Goal: Transaction & Acquisition: Book appointment/travel/reservation

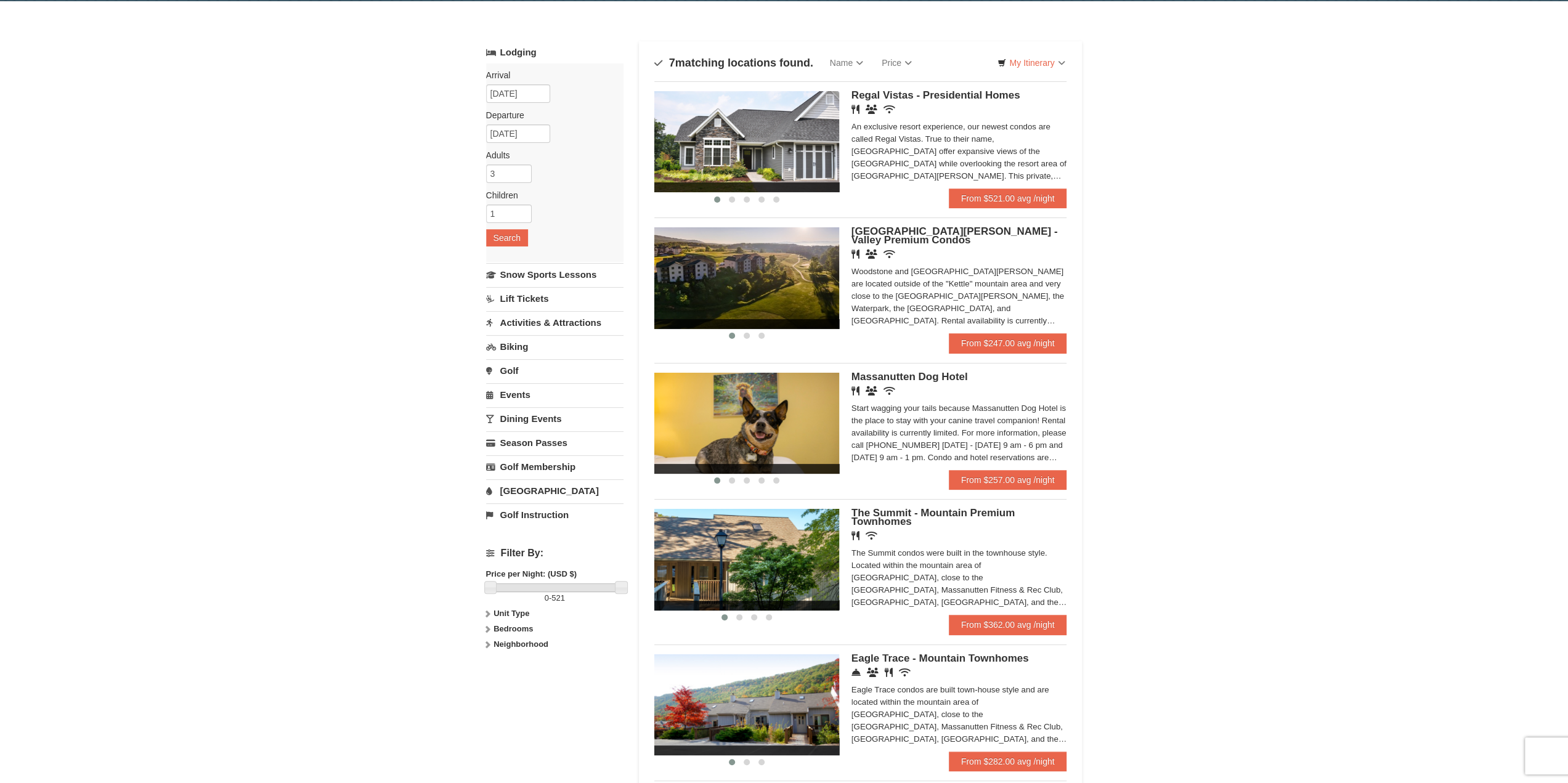
scroll to position [61, 0]
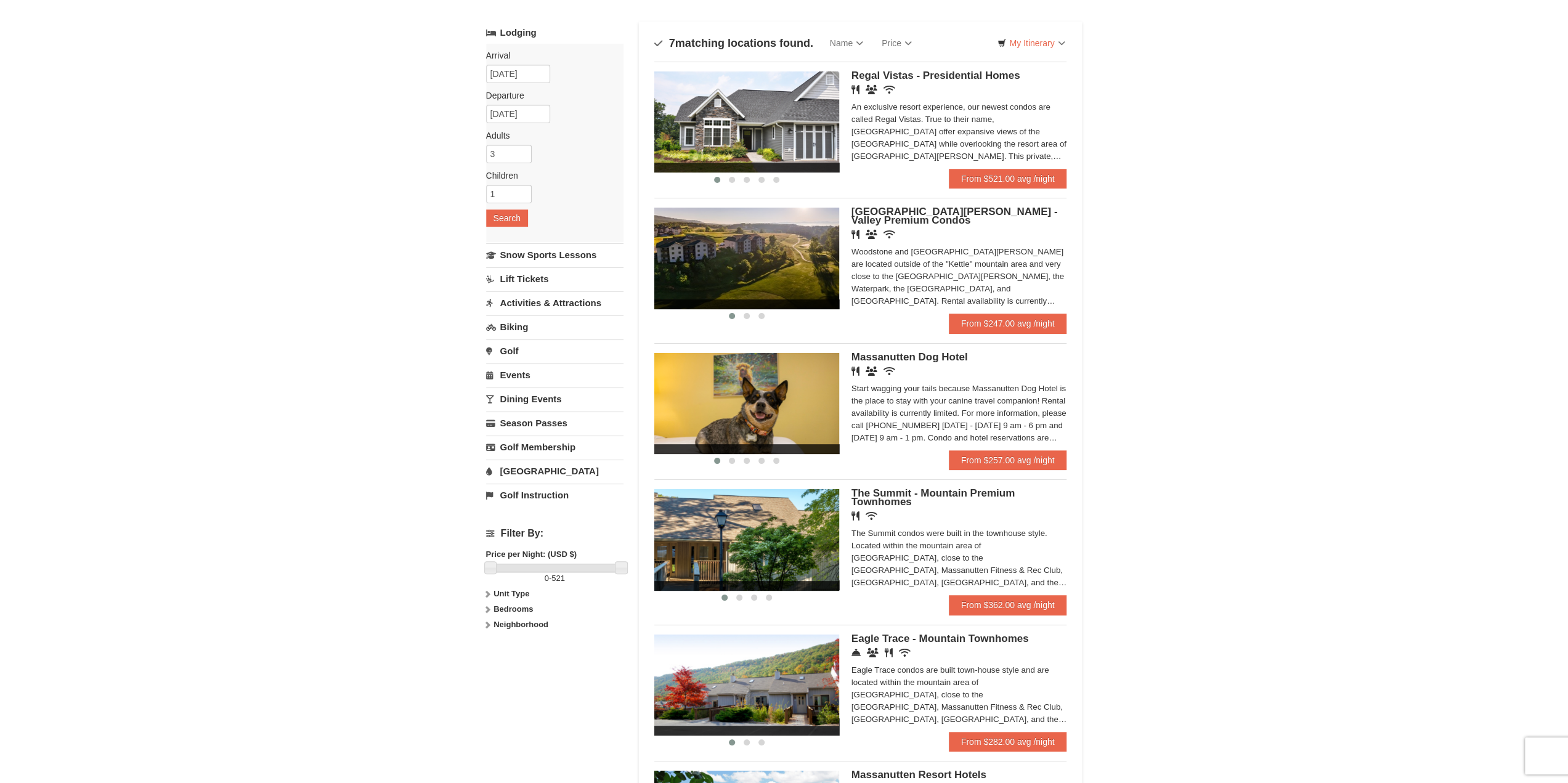
drag, startPoint x: 919, startPoint y: 238, endPoint x: 834, endPoint y: 278, distance: 93.9
click at [833, 278] on img at bounding box center [747, 258] width 185 height 101
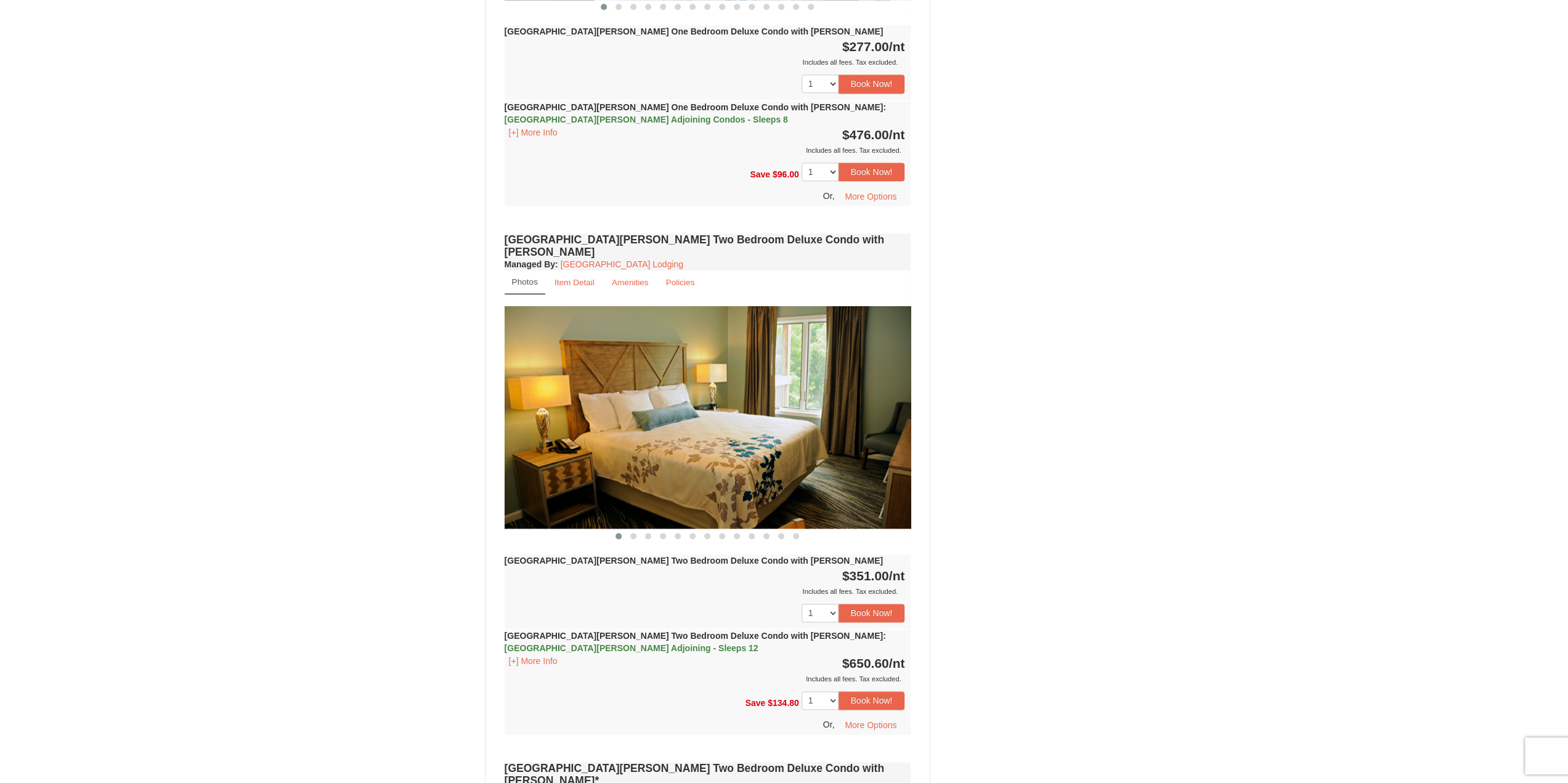
scroll to position [1294, 0]
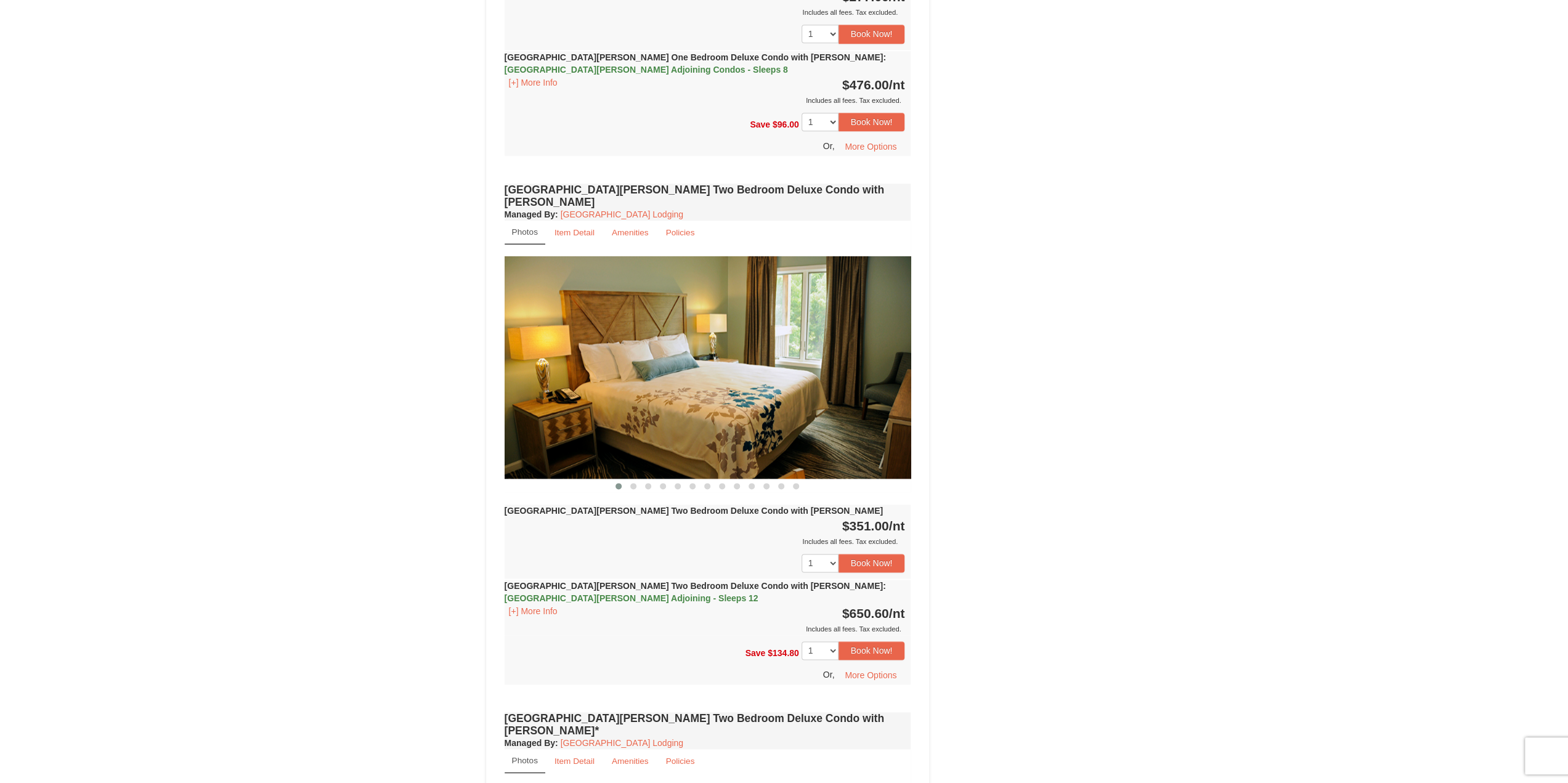
drag, startPoint x: 850, startPoint y: 474, endPoint x: 870, endPoint y: 471, distance: 20.2
click at [870, 519] on strong "$351.00 /nt" at bounding box center [873, 526] width 63 height 14
click at [1254, 508] on div "× <<Back to results Woodstone Meadows - Valley Premium Condos Book from $247.00…" at bounding box center [784, 659] width 1568 height 3821
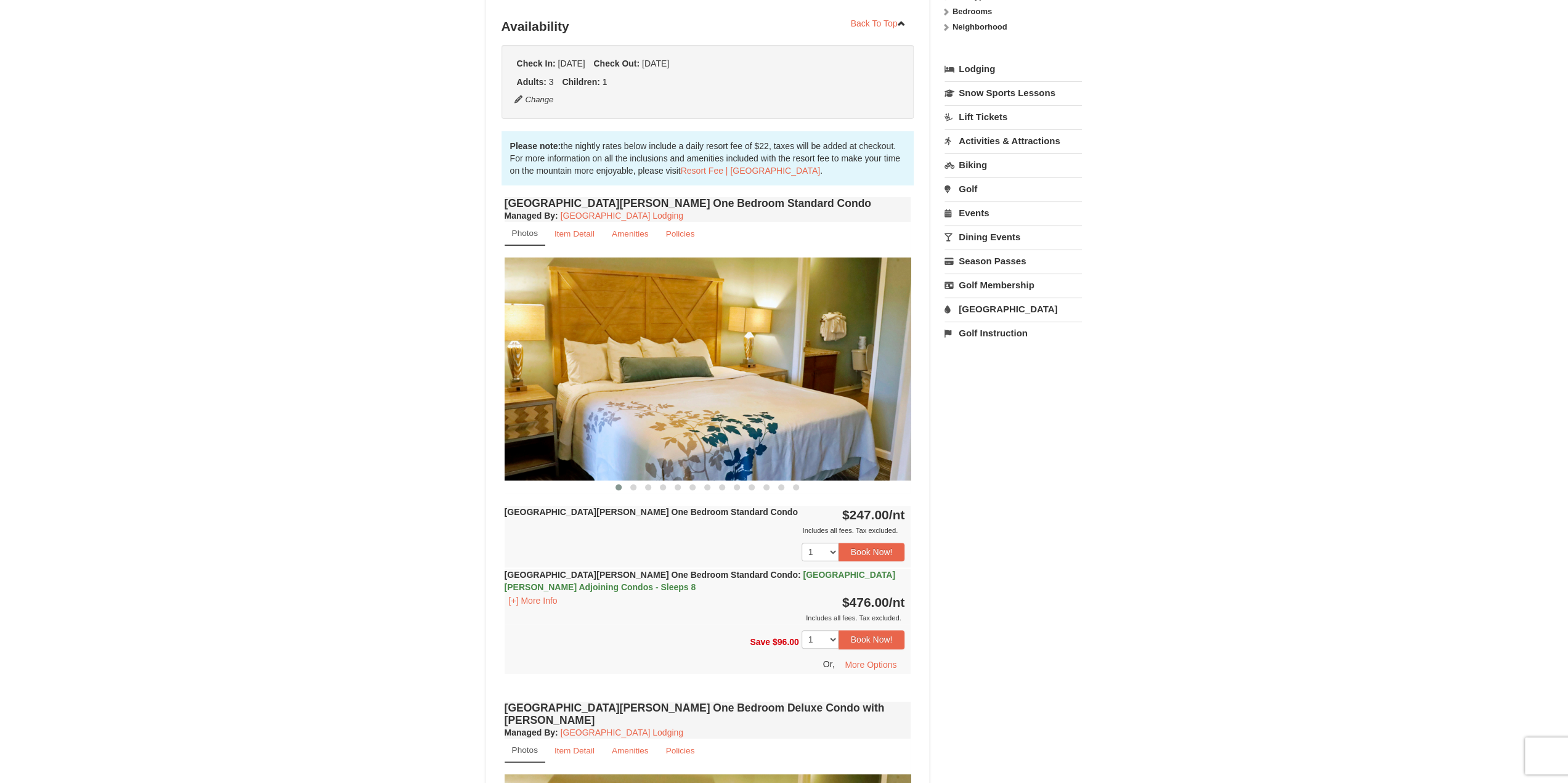
scroll to position [0, 0]
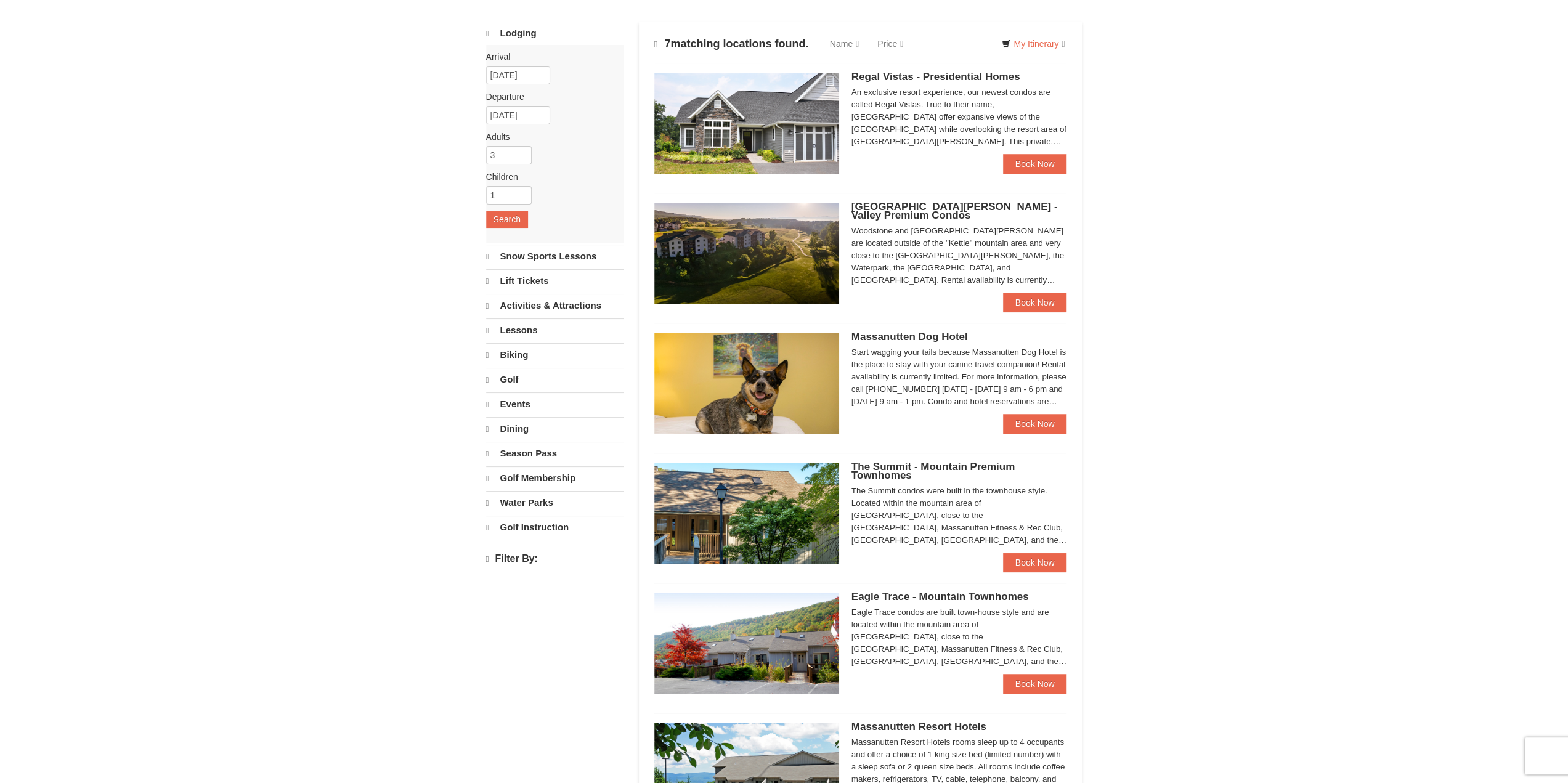
select select "9"
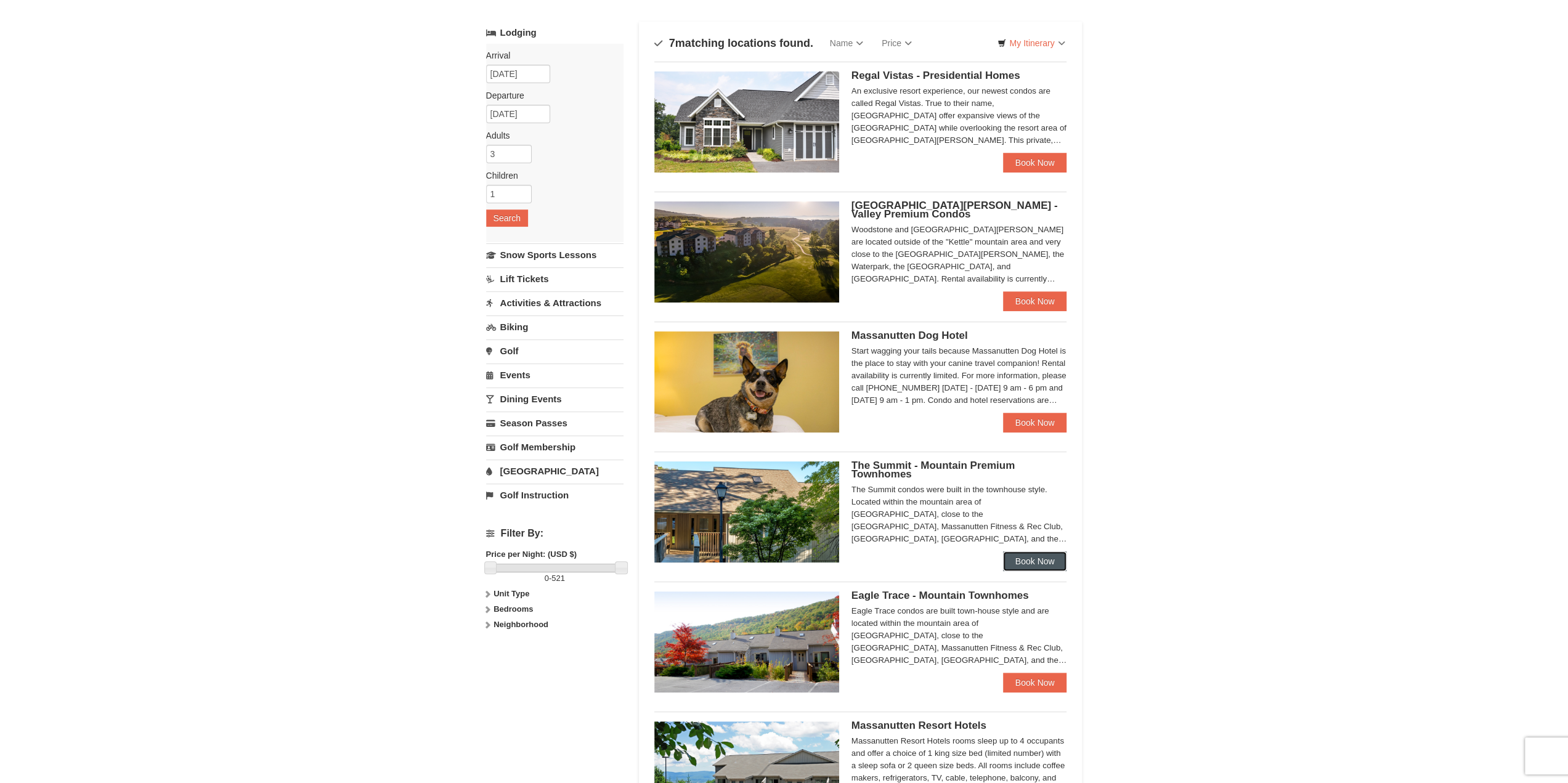
click at [1044, 562] on link "Book Now" at bounding box center [1035, 561] width 64 height 19
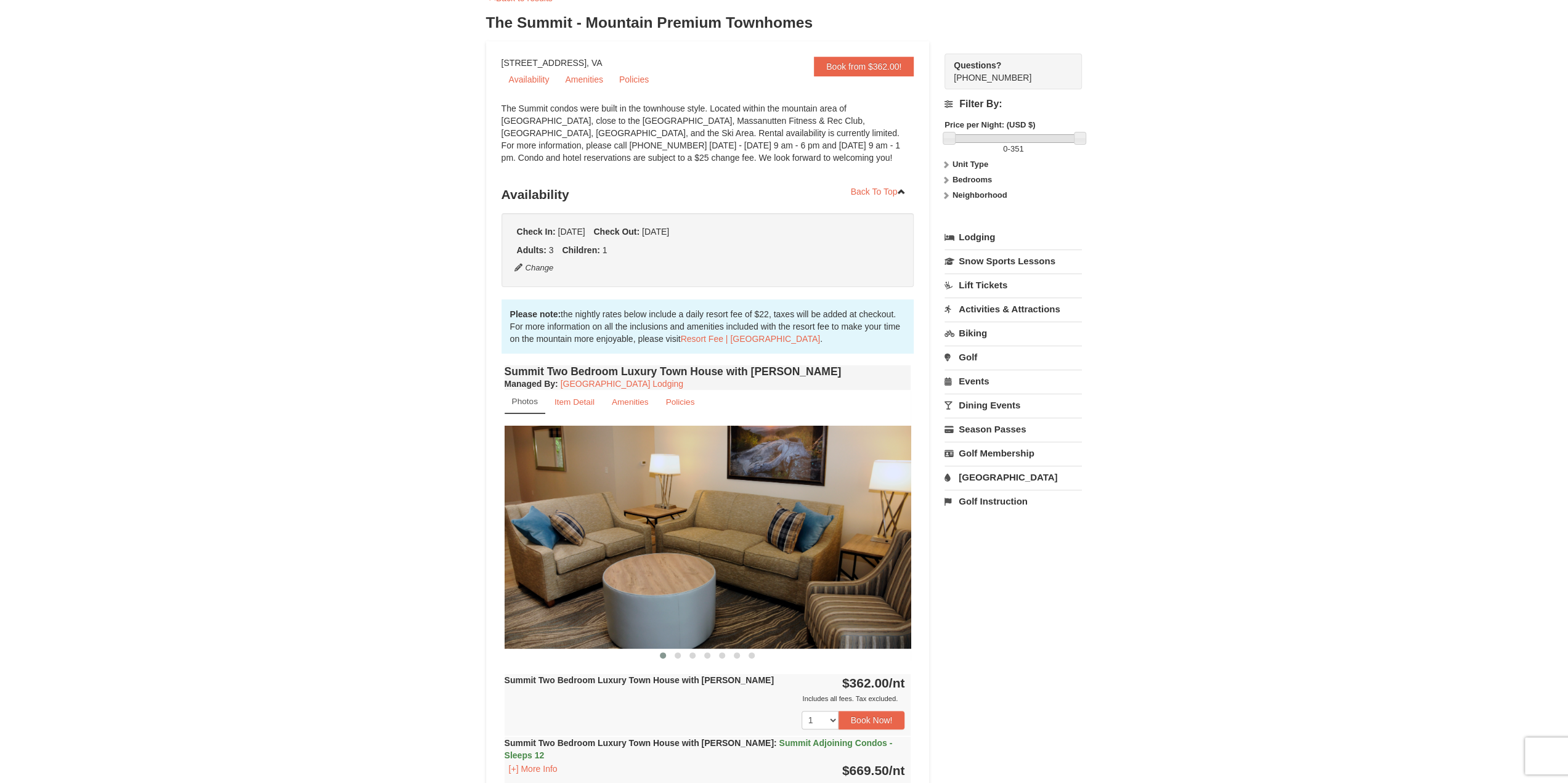
scroll to position [185, 0]
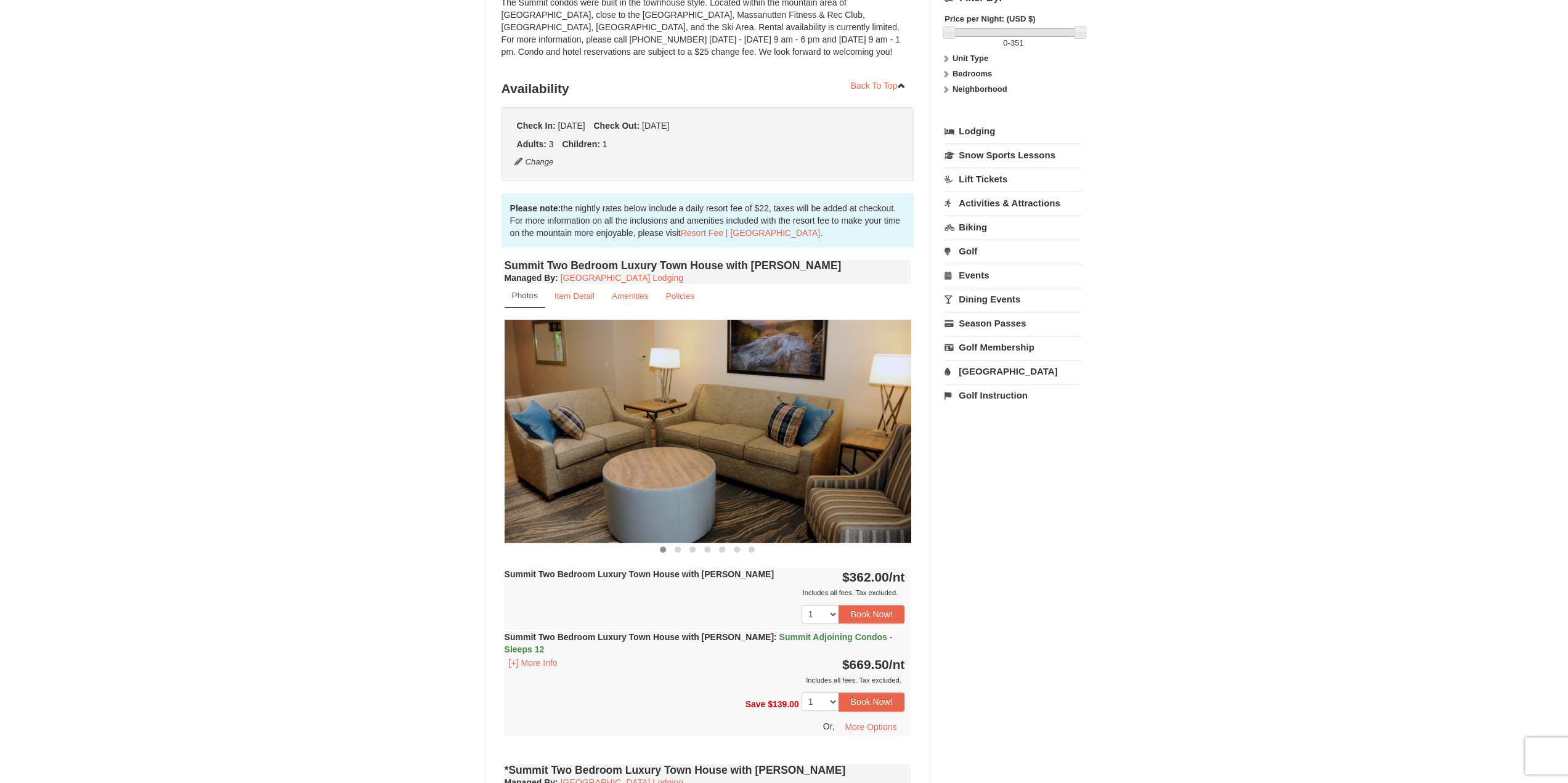
drag, startPoint x: 849, startPoint y: 576, endPoint x: 895, endPoint y: 577, distance: 46.0
click at [895, 577] on strong "$362.00 /nt" at bounding box center [873, 577] width 63 height 14
click at [858, 449] on img at bounding box center [707, 431] width 406 height 222
click at [681, 550] on button at bounding box center [678, 549] width 15 height 13
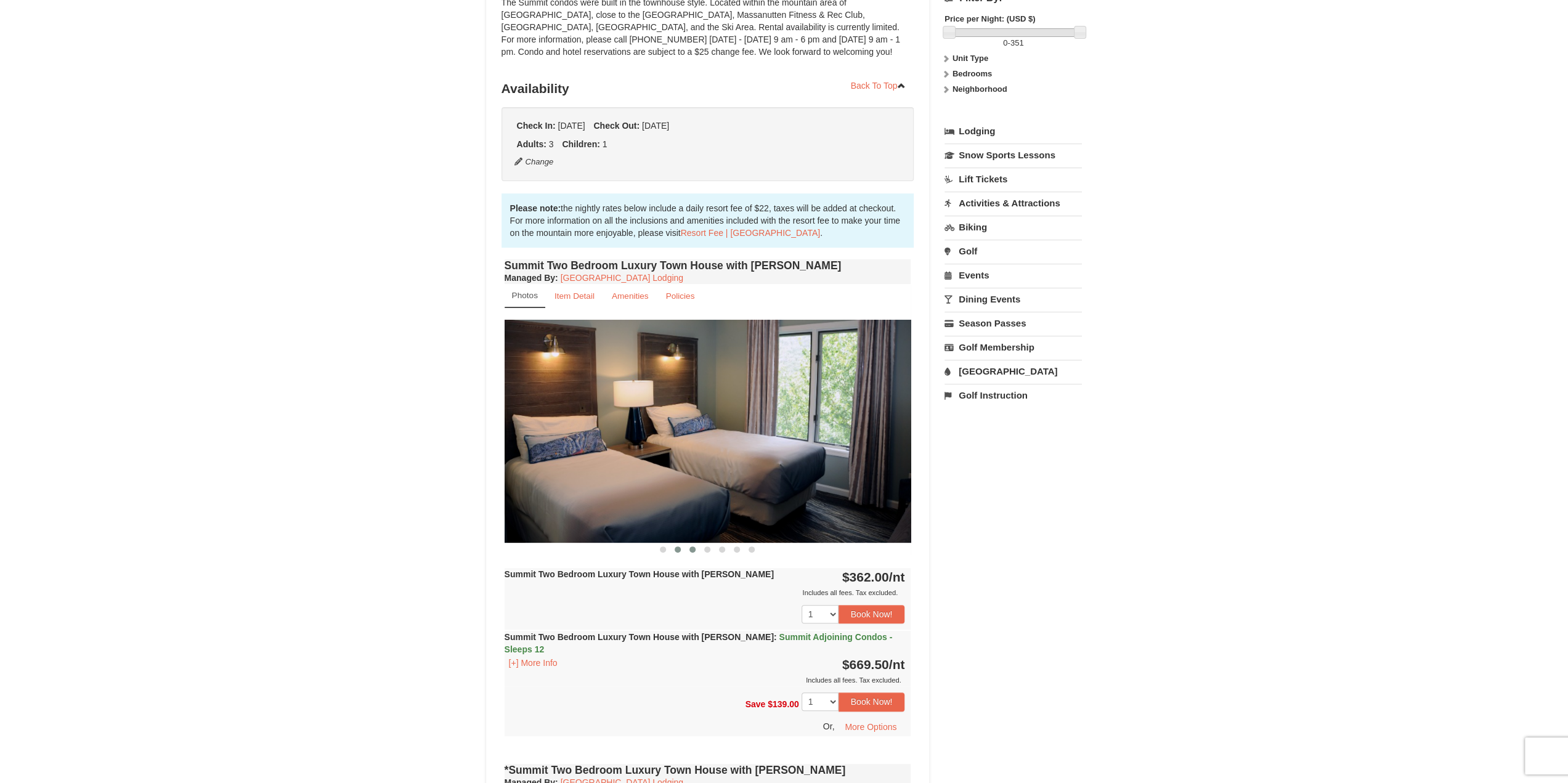
click at [694, 553] on button at bounding box center [692, 549] width 15 height 13
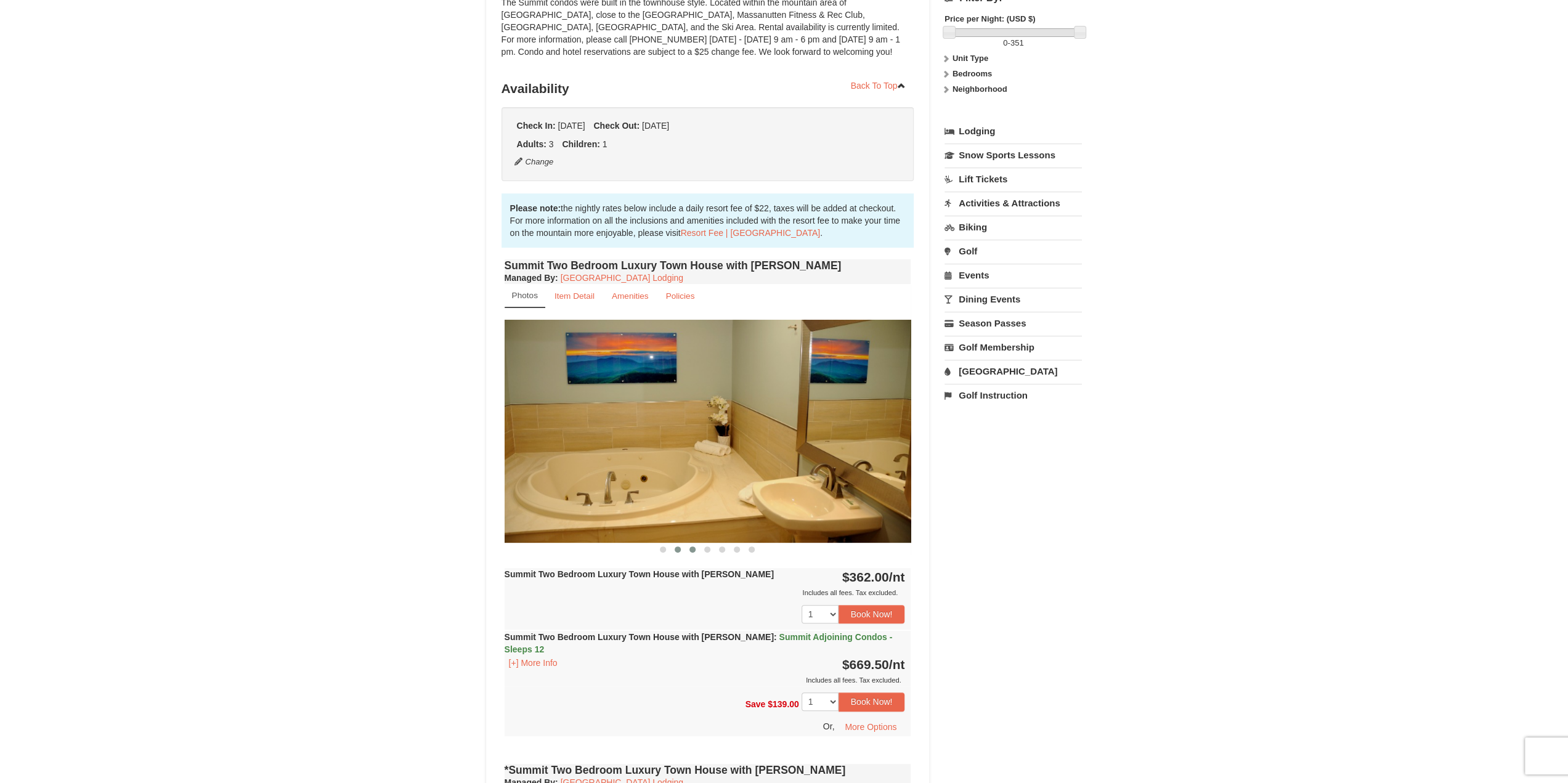
click at [676, 550] on span at bounding box center [677, 549] width 6 height 6
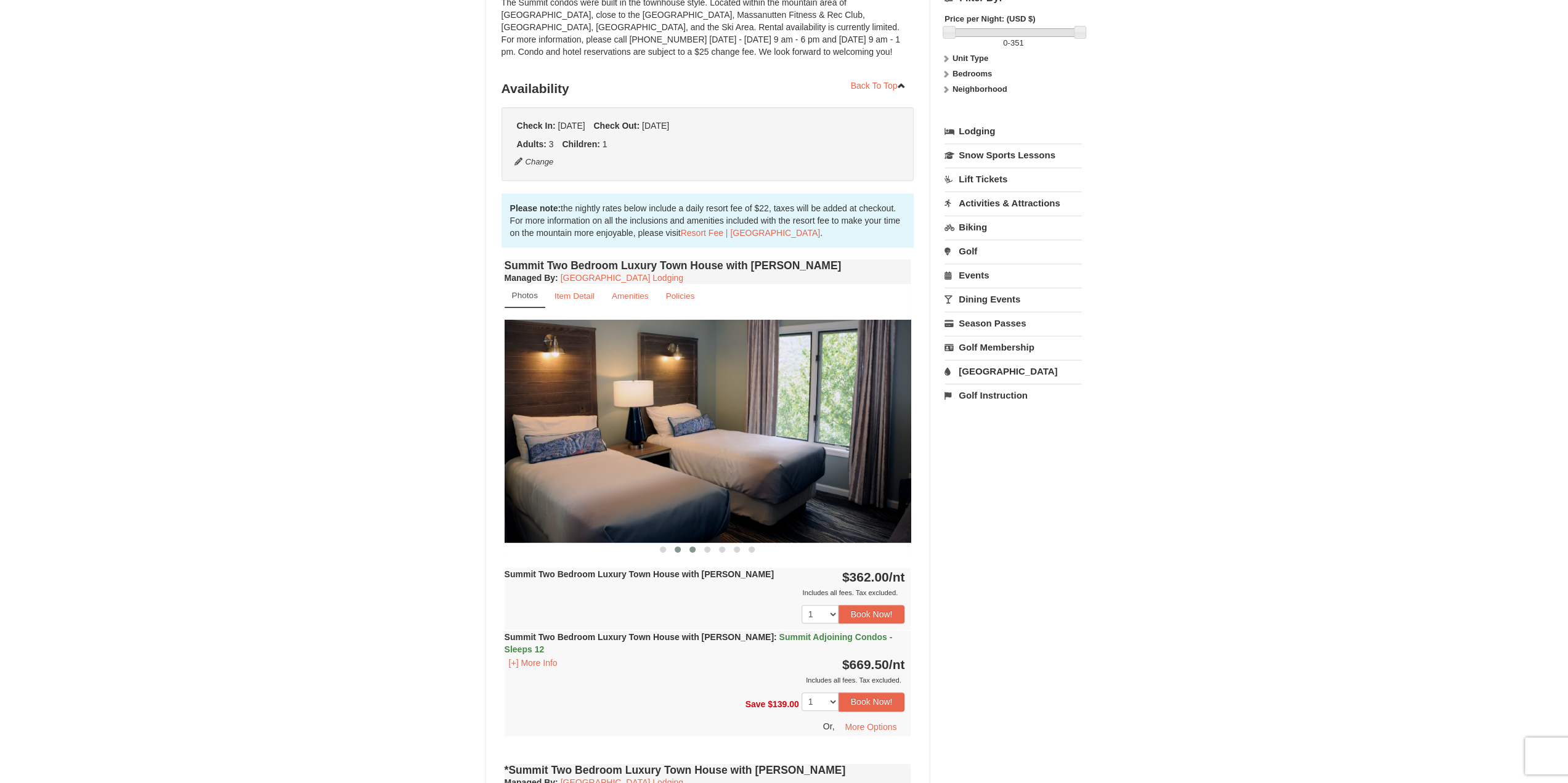
click at [694, 549] on span at bounding box center [692, 549] width 6 height 6
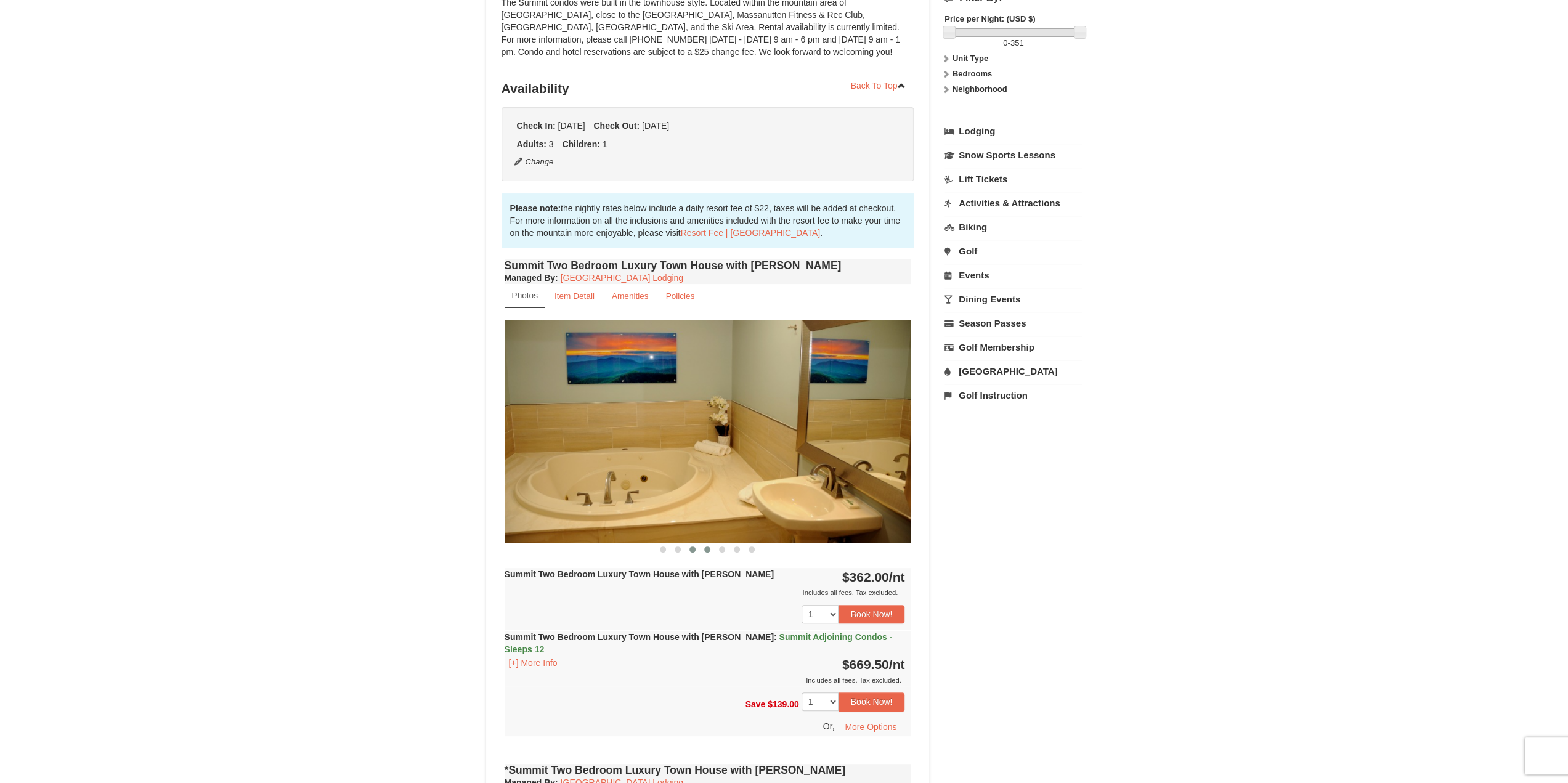
click at [704, 552] on button at bounding box center [707, 549] width 15 height 13
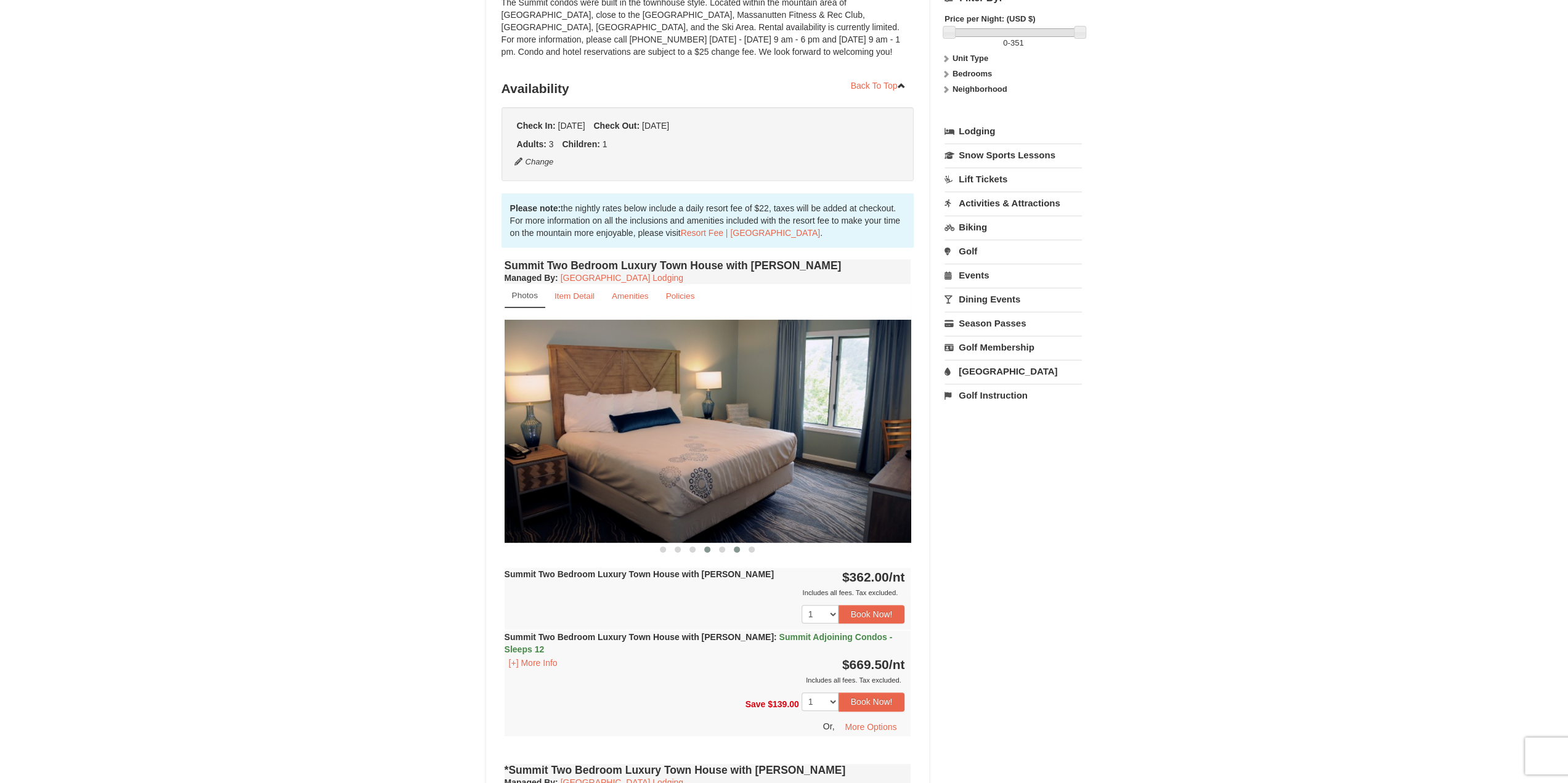
click at [734, 549] on span at bounding box center [736, 549] width 6 height 6
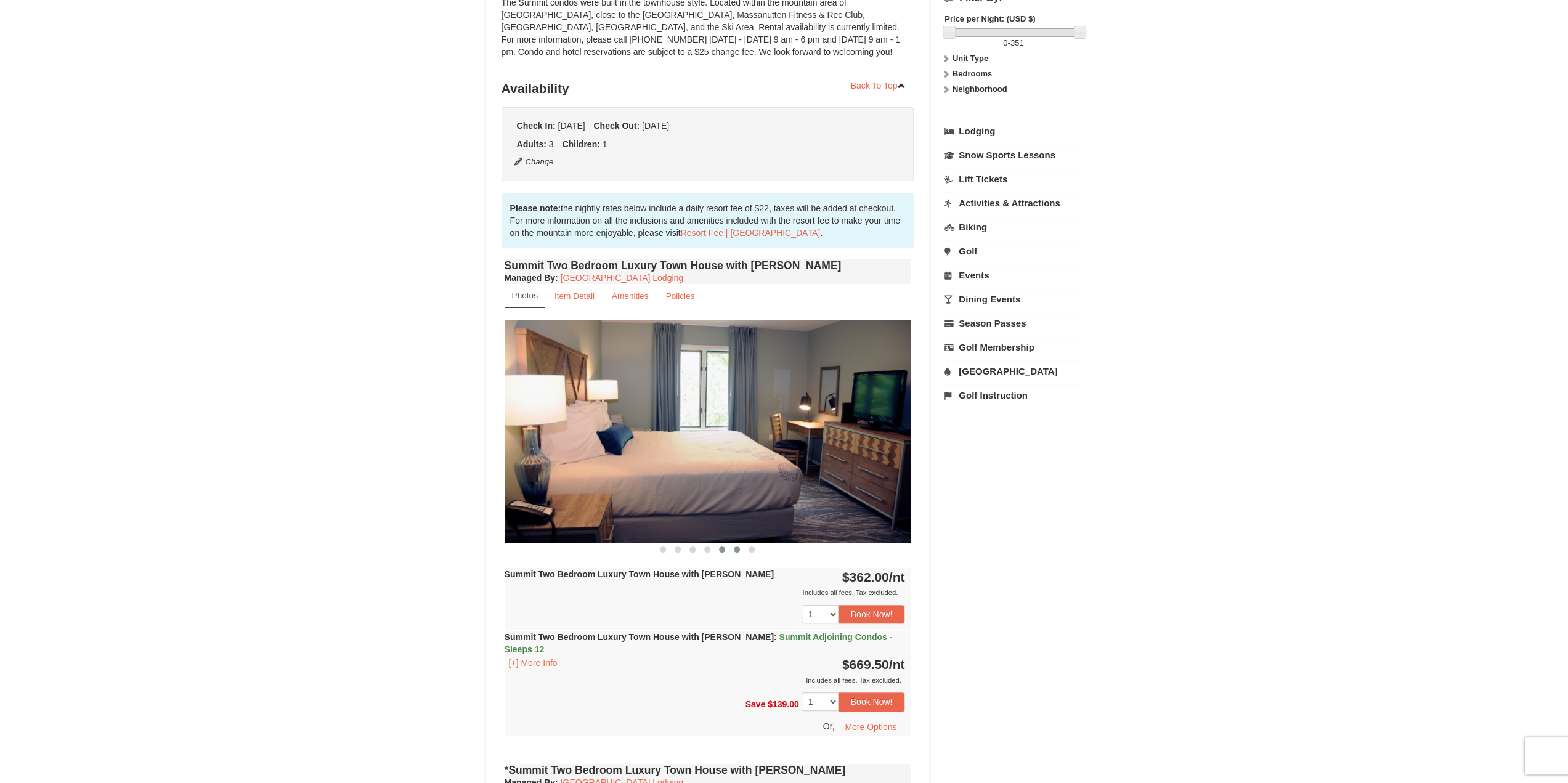
click at [719, 550] on button at bounding box center [723, 549] width 15 height 13
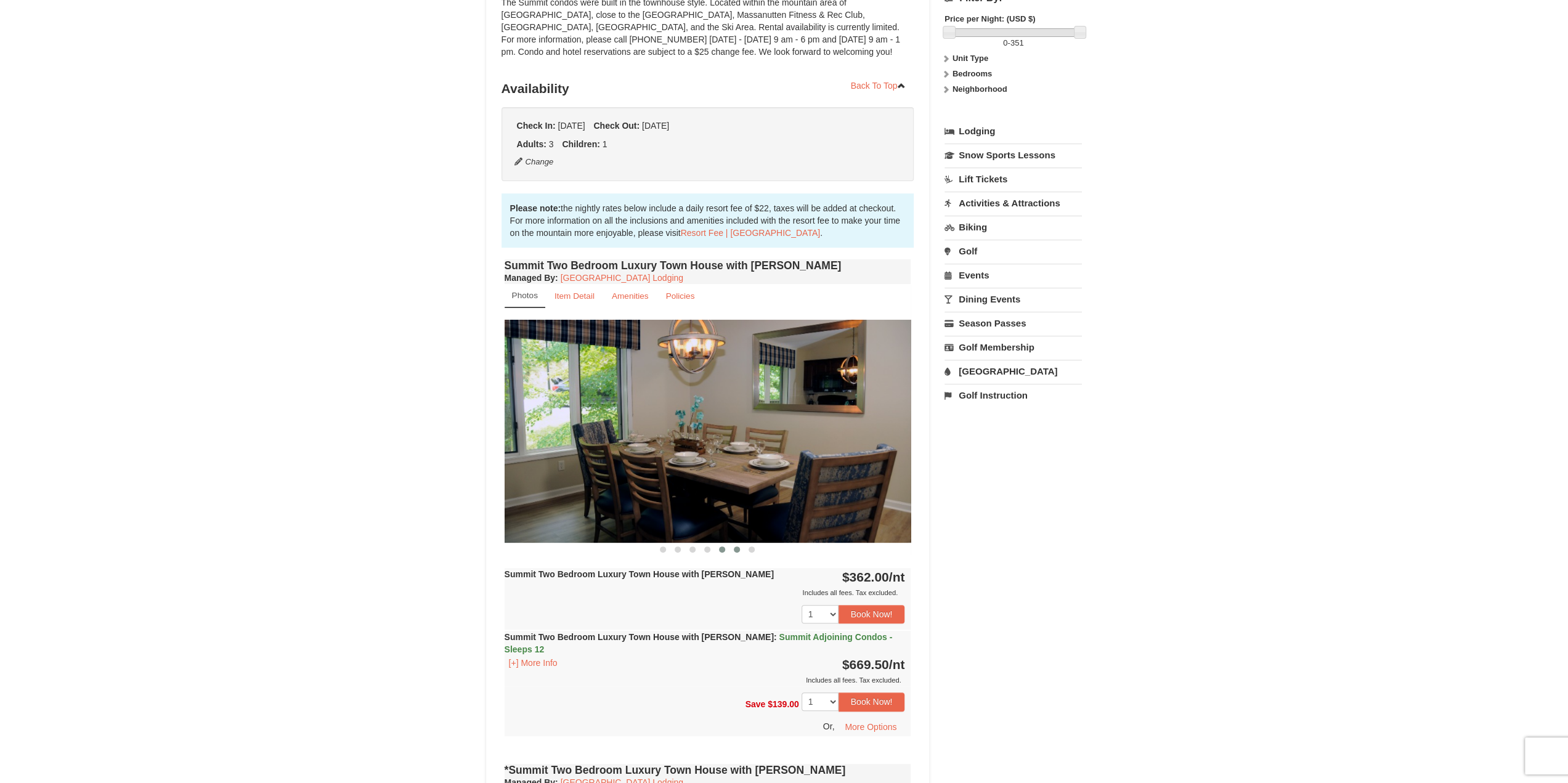
click at [736, 549] on span at bounding box center [736, 549] width 6 height 6
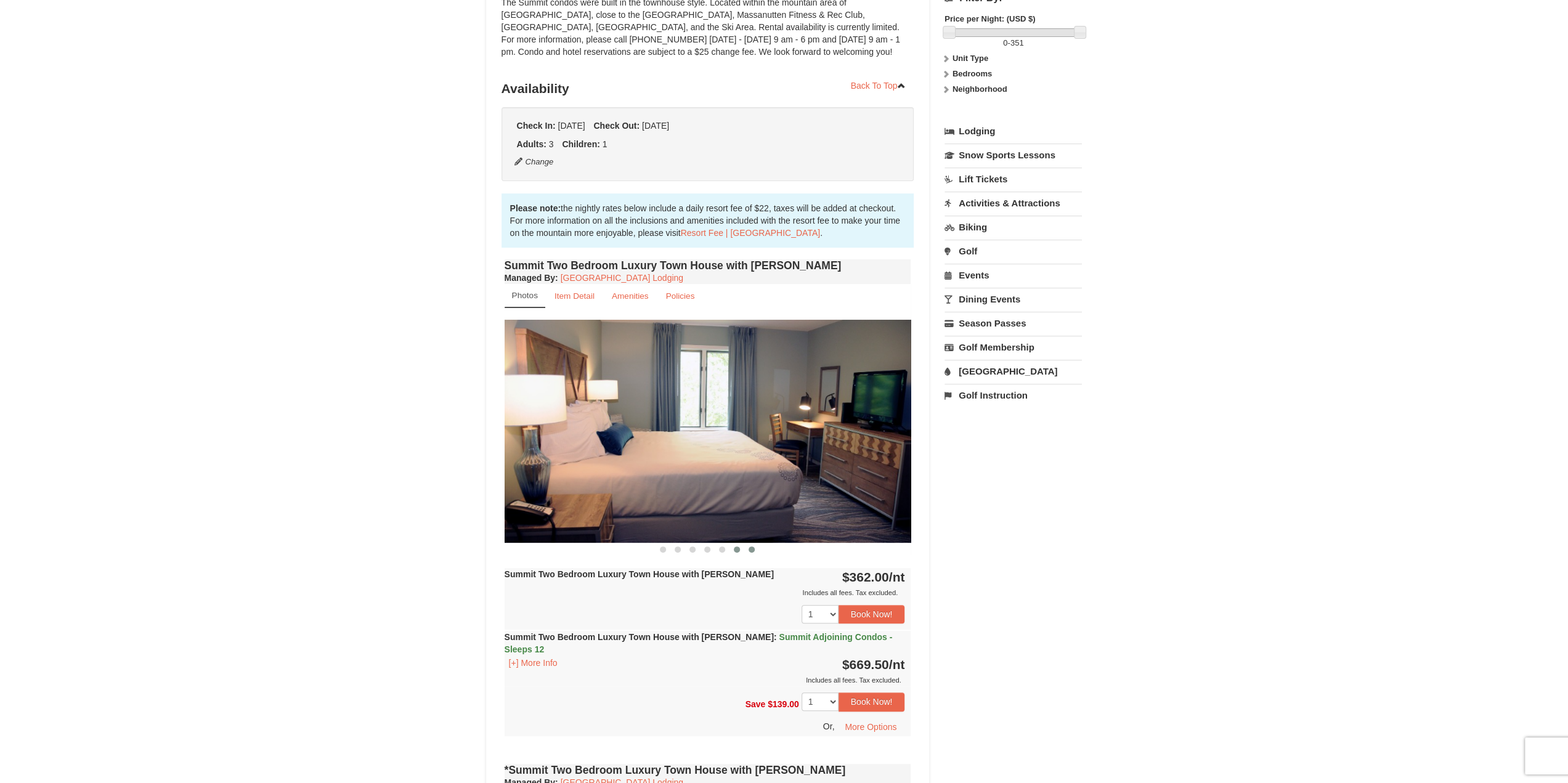
click at [755, 552] on button at bounding box center [752, 549] width 15 height 13
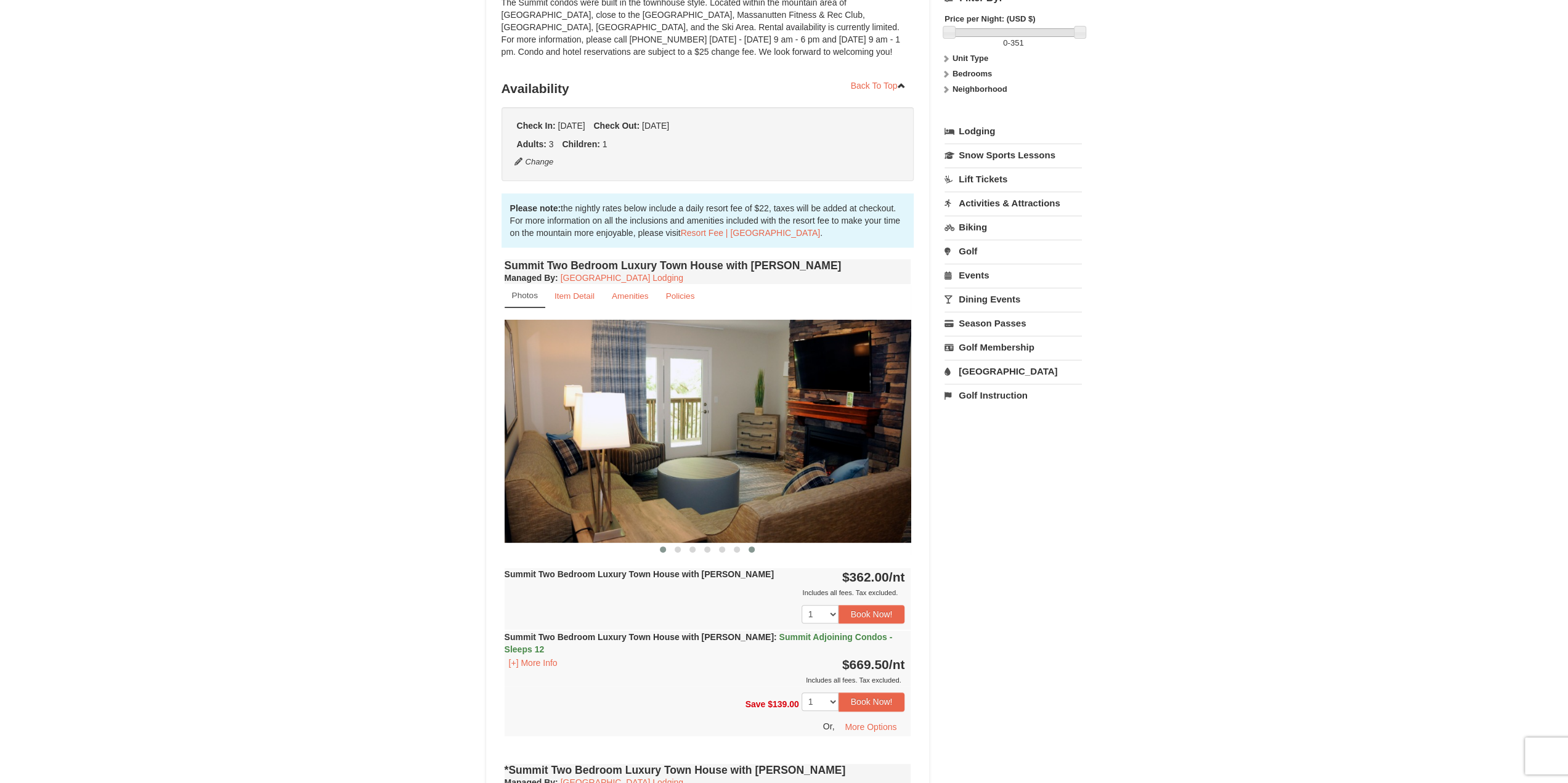
click at [663, 549] on span at bounding box center [662, 549] width 6 height 6
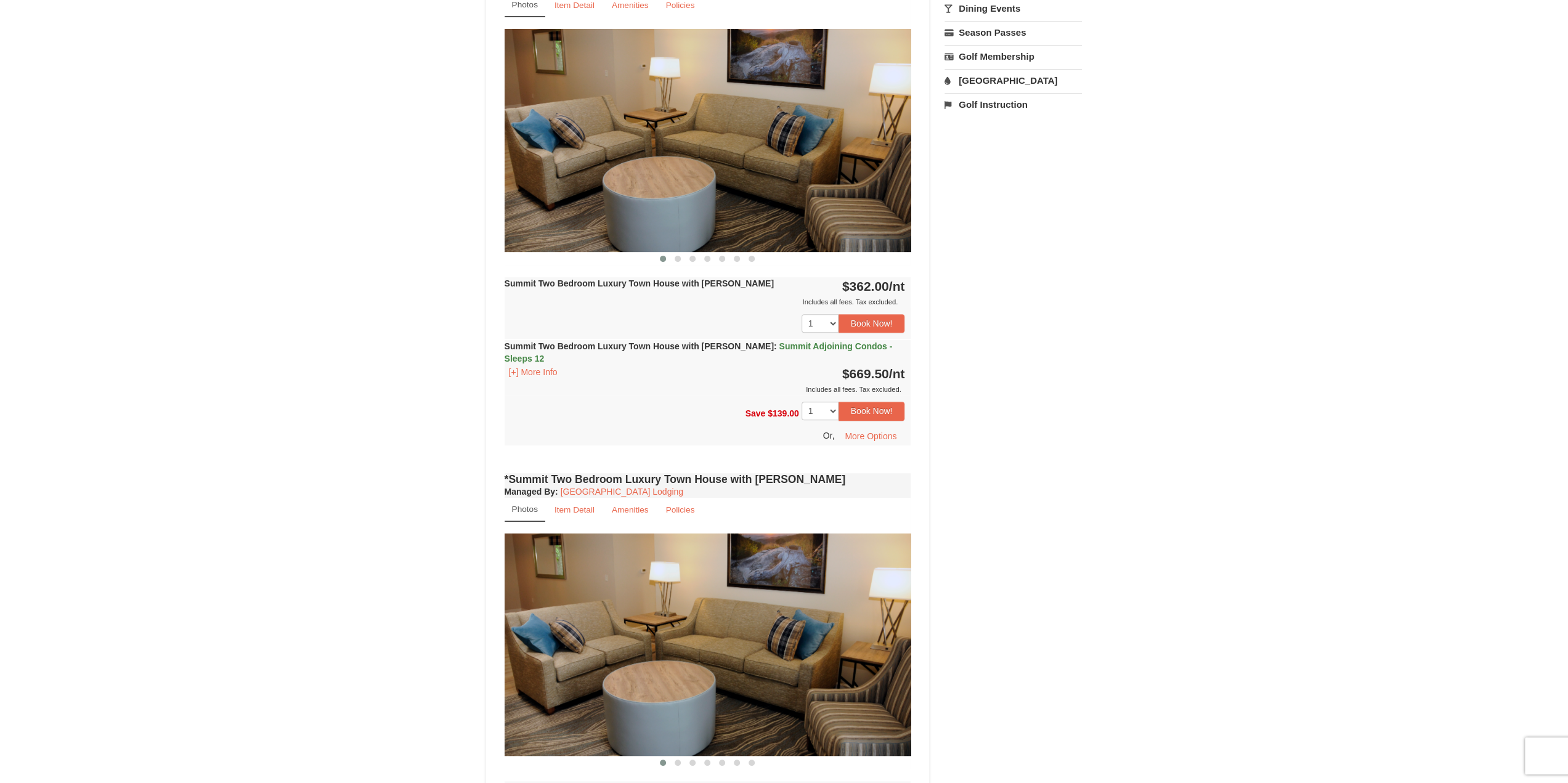
scroll to position [616, 0]
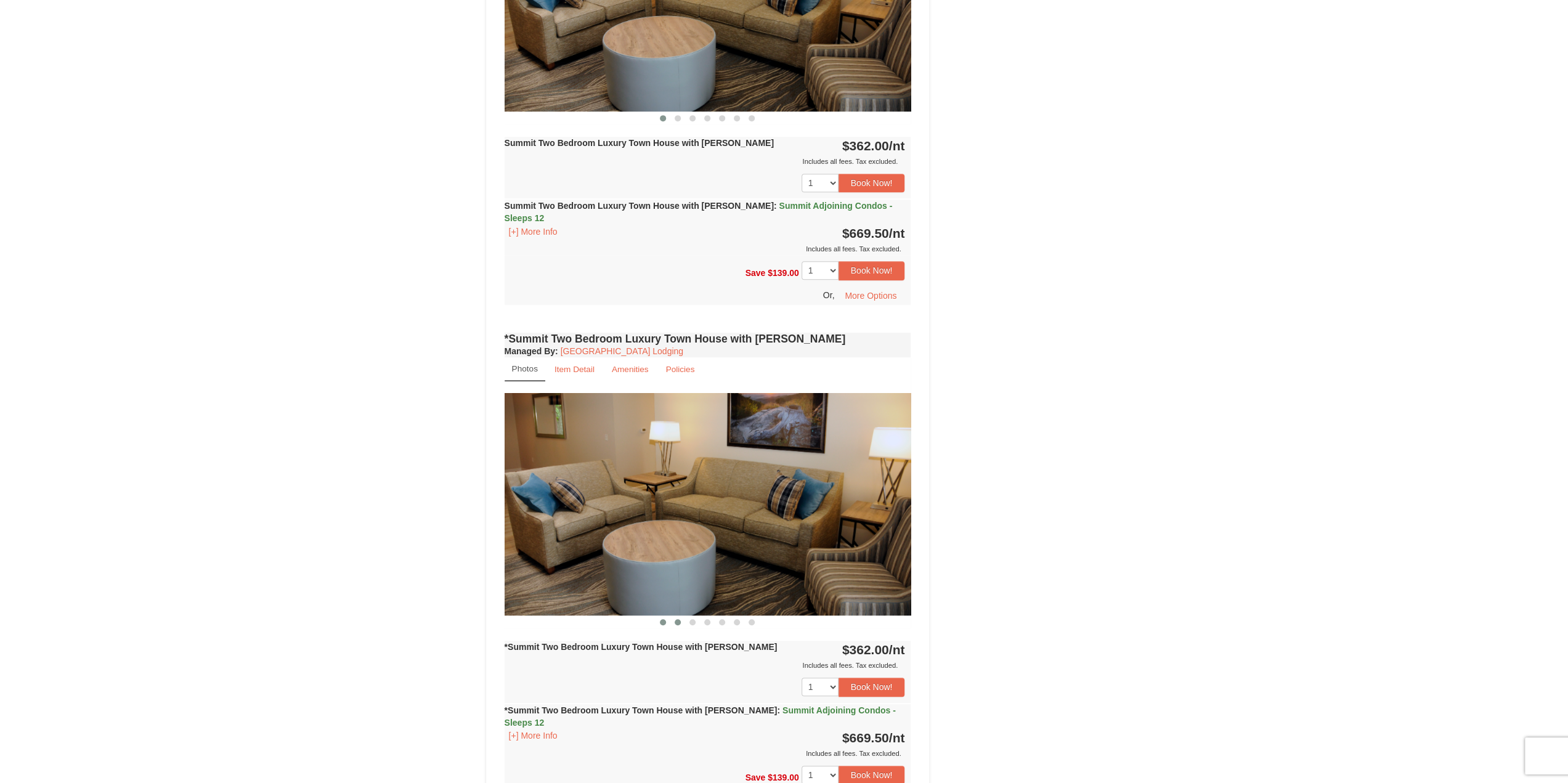
click at [679, 619] on span at bounding box center [677, 622] width 6 height 6
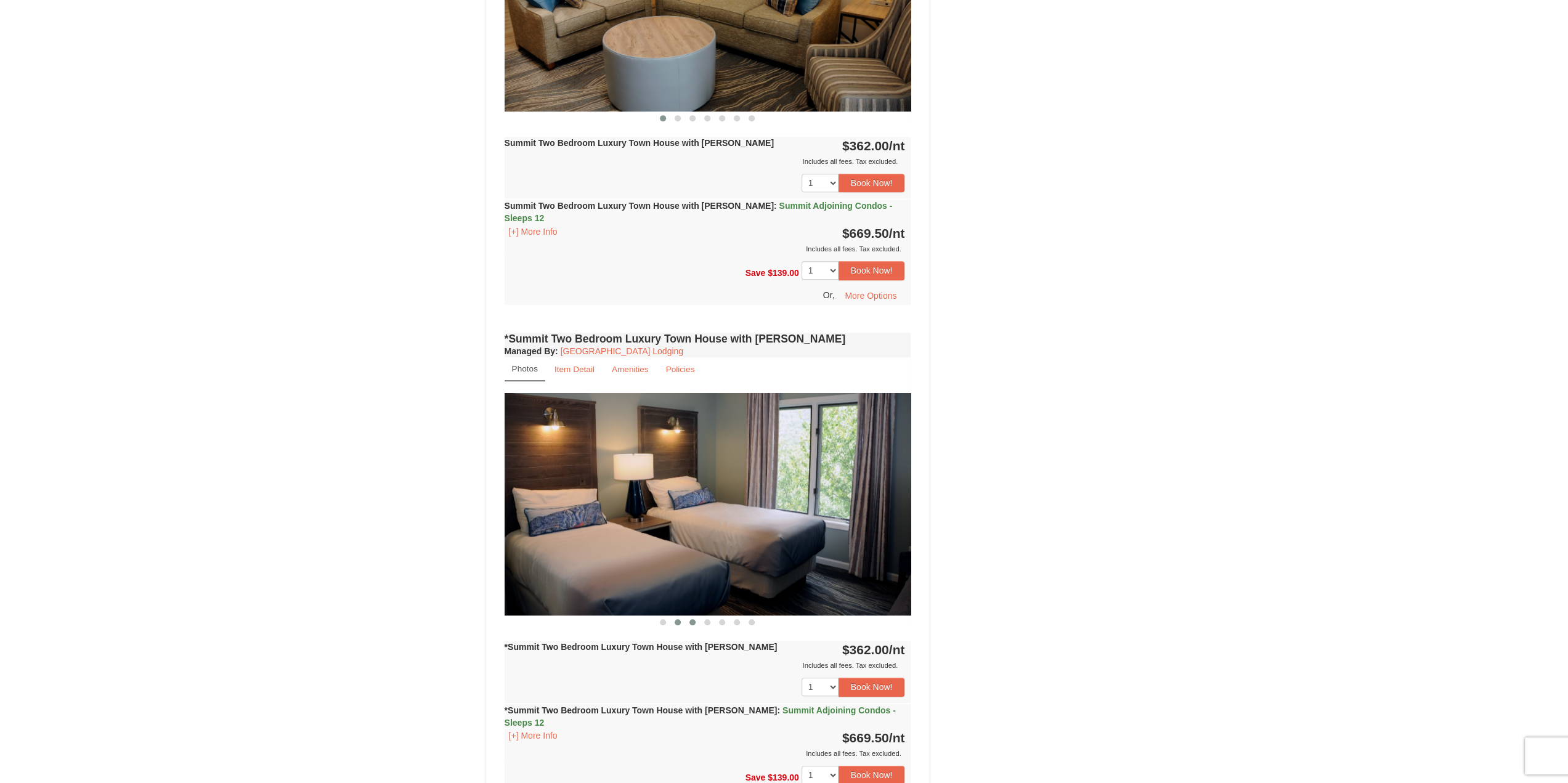
click at [699, 616] on button at bounding box center [692, 622] width 15 height 13
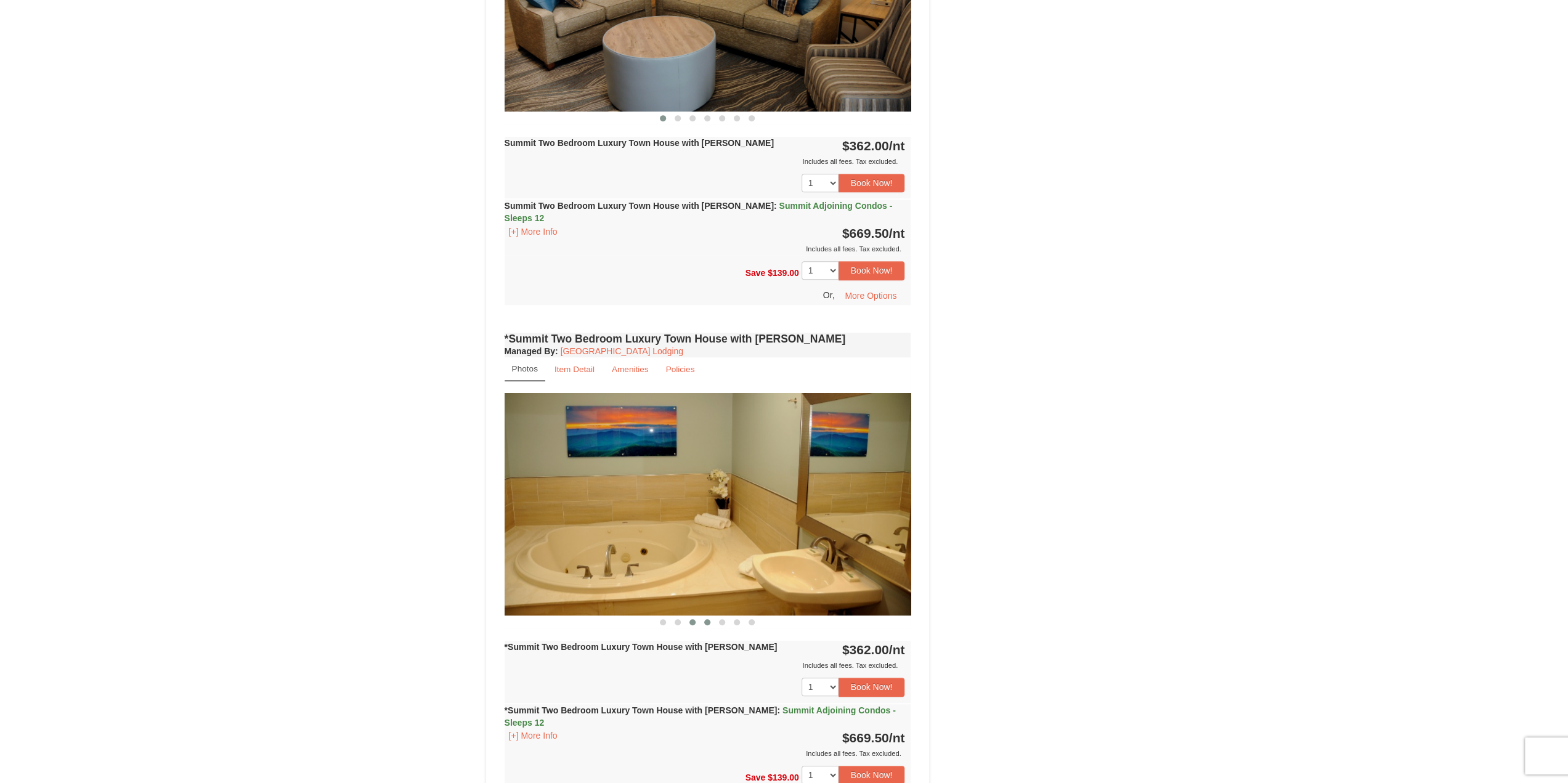
click at [712, 616] on button at bounding box center [707, 622] width 15 height 13
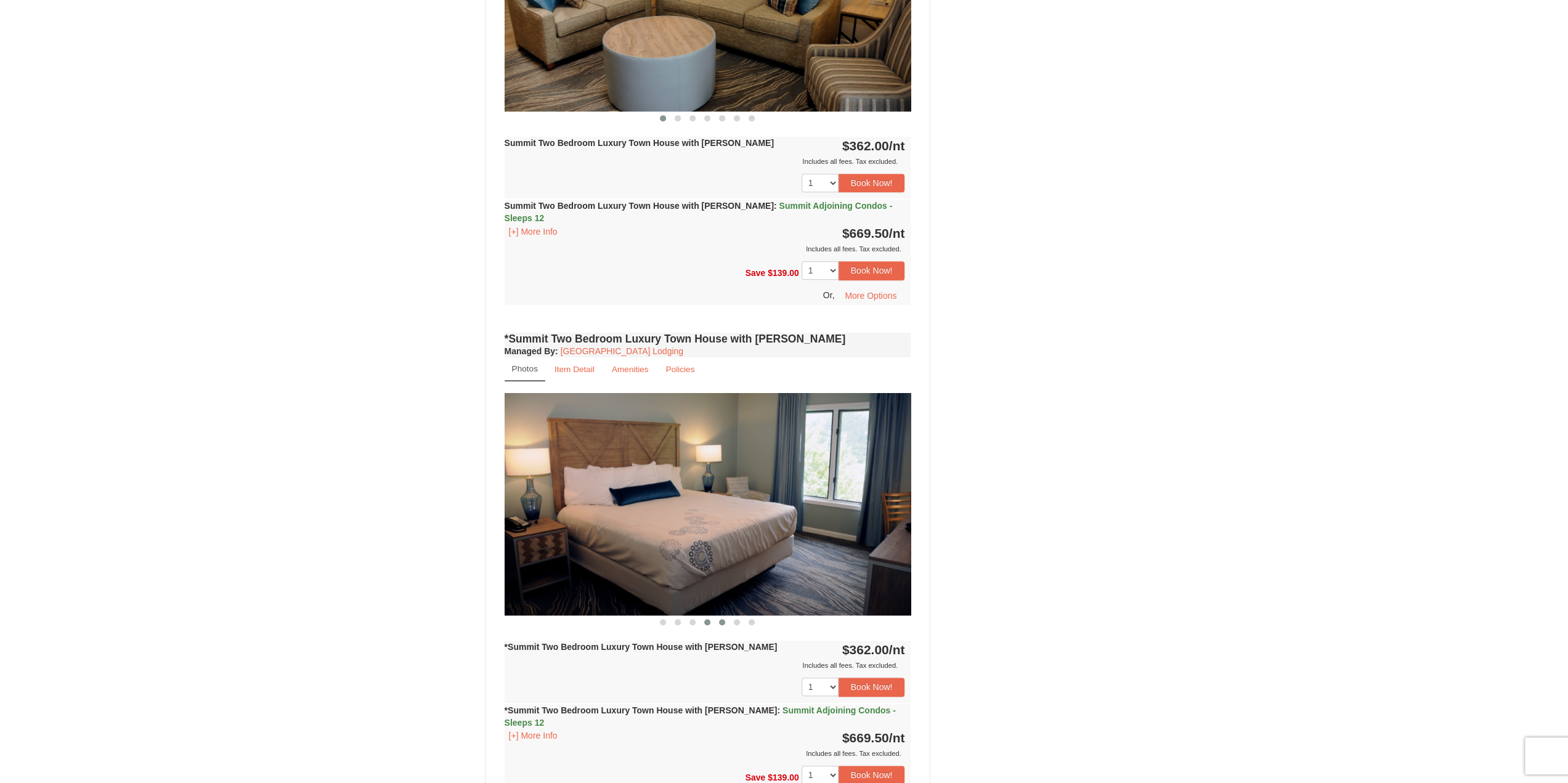
click at [726, 616] on button at bounding box center [723, 622] width 15 height 13
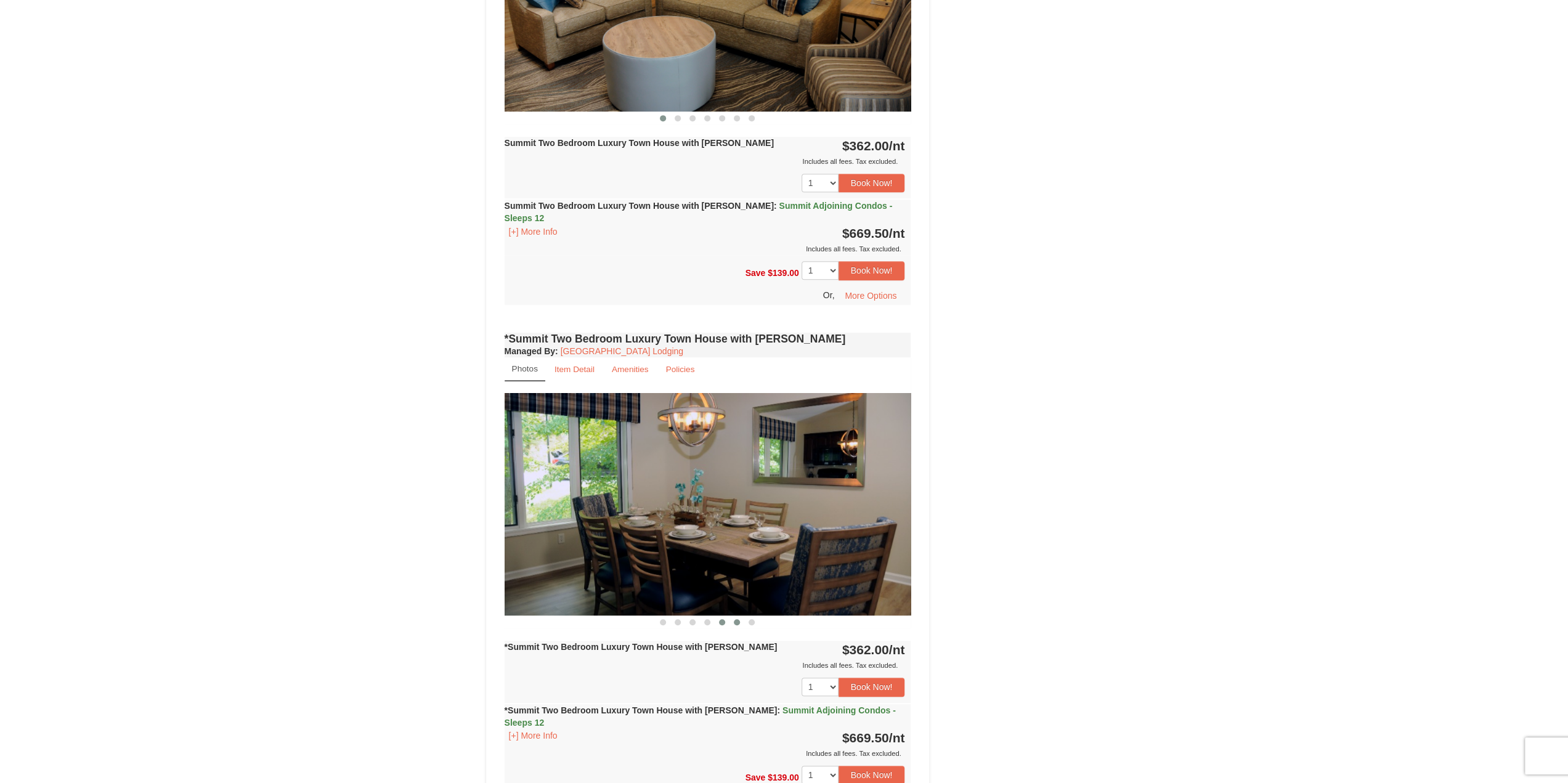
click at [736, 619] on span at bounding box center [736, 622] width 6 height 6
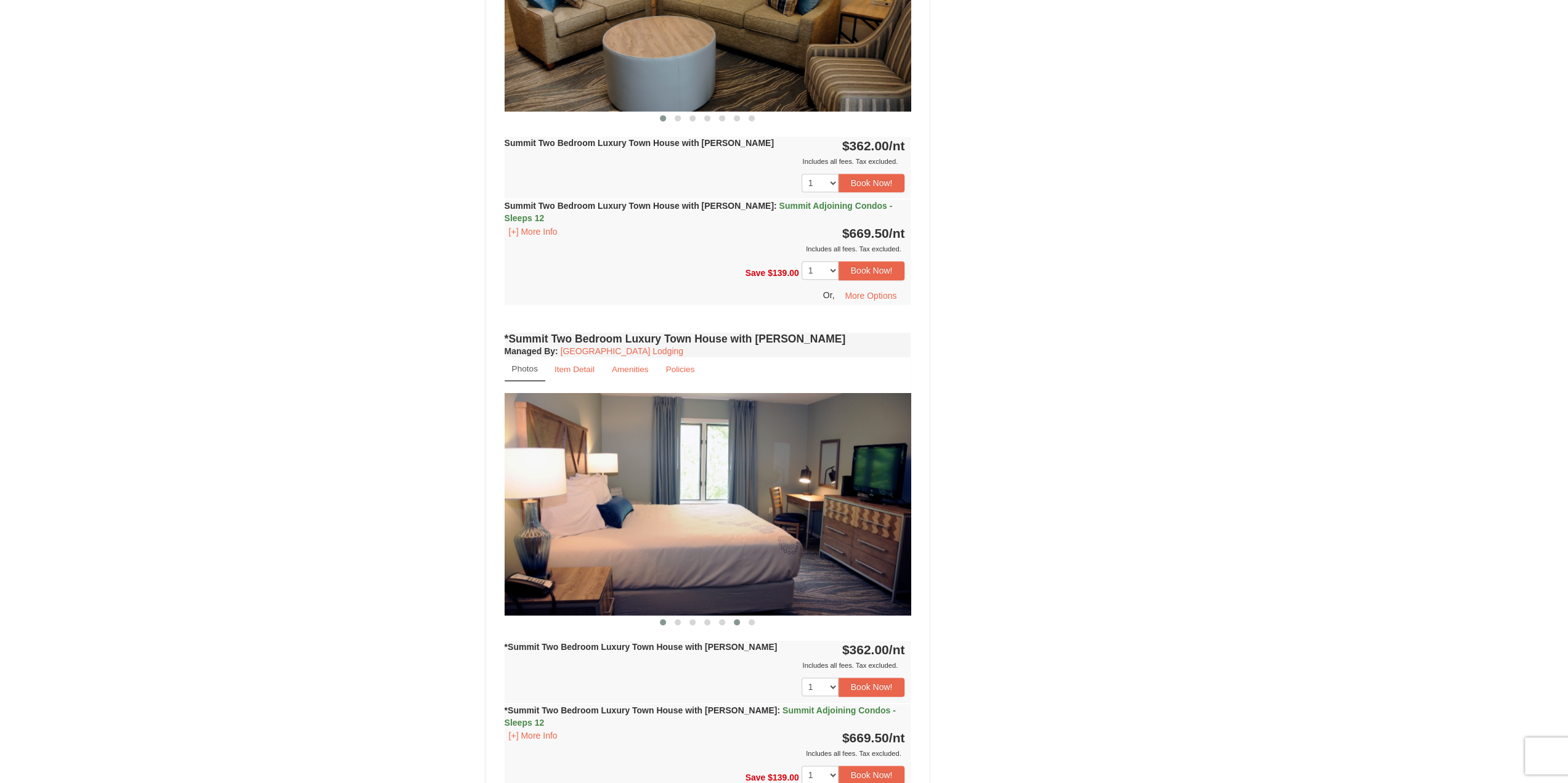
click at [665, 616] on button at bounding box center [663, 622] width 15 height 13
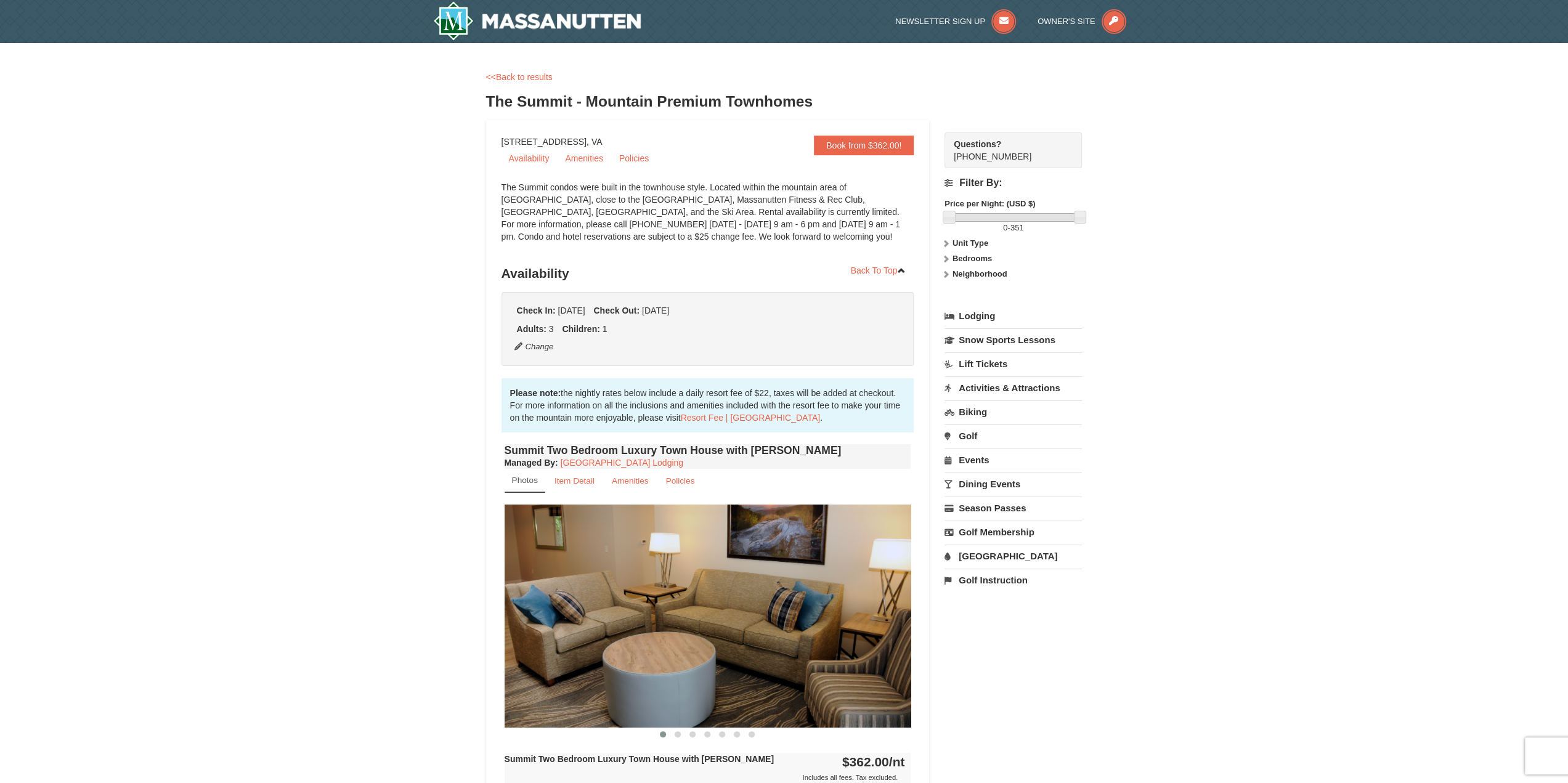
scroll to position [493, 0]
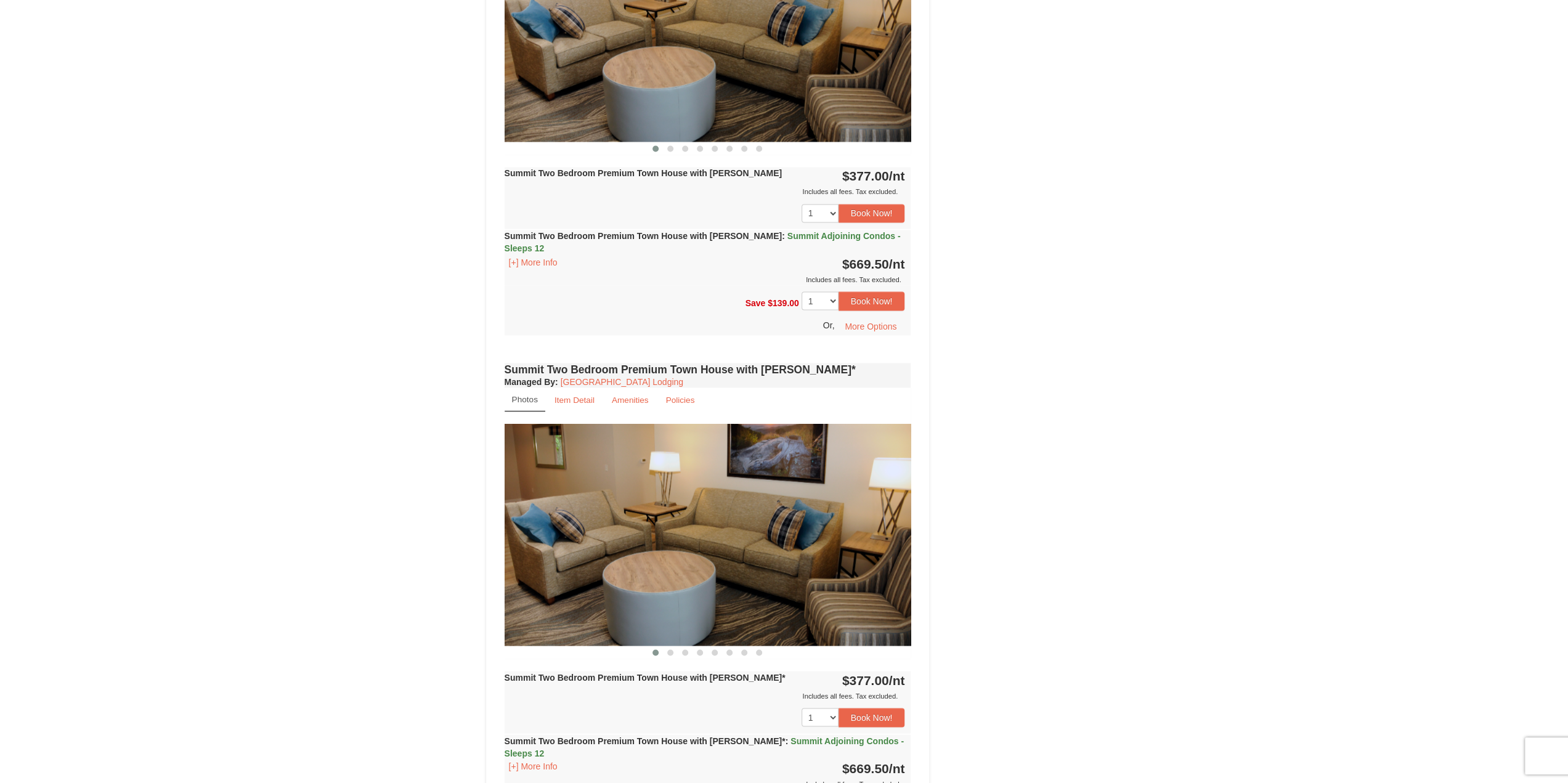
scroll to position [2094, 0]
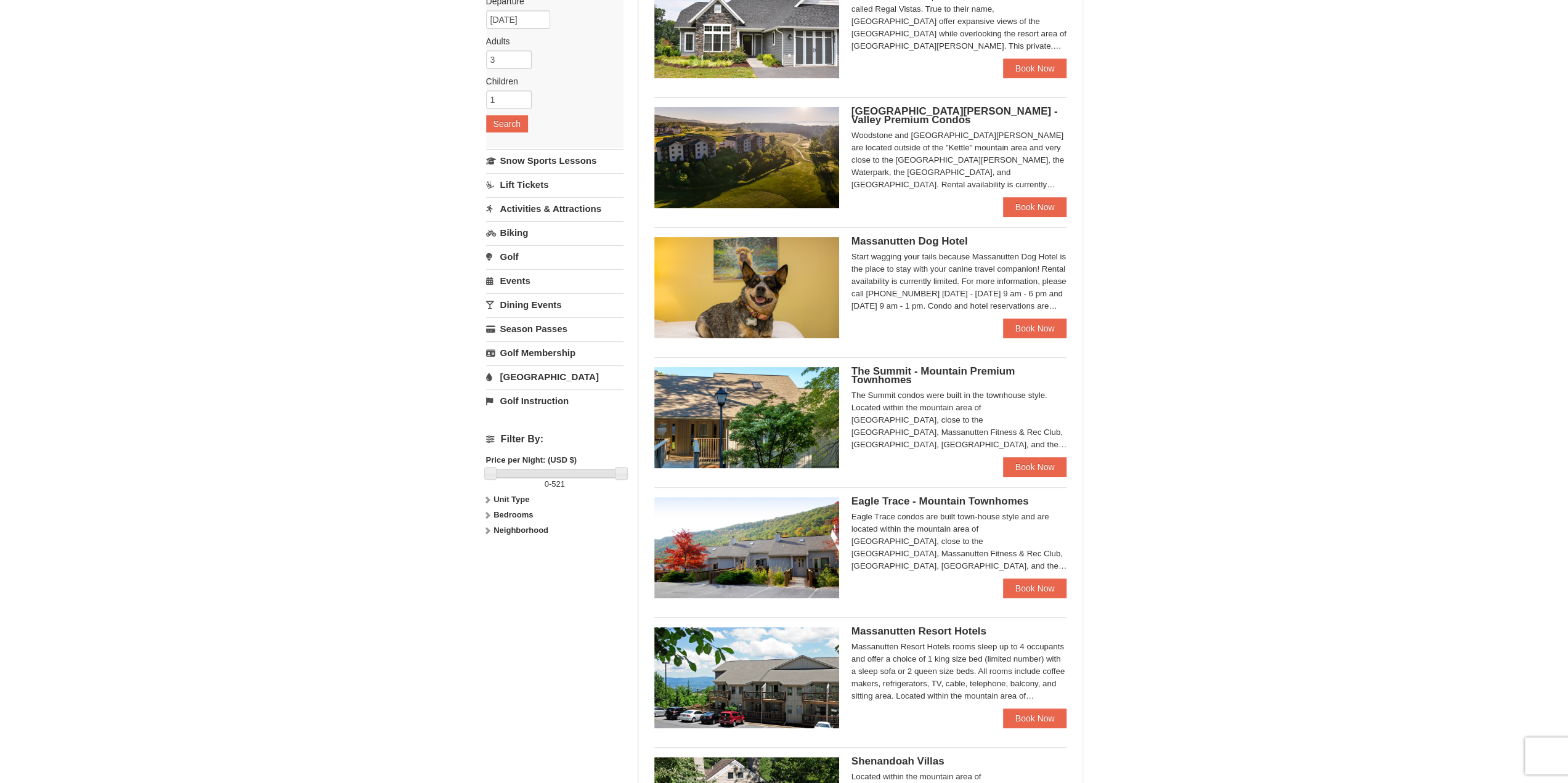
scroll to position [185, 0]
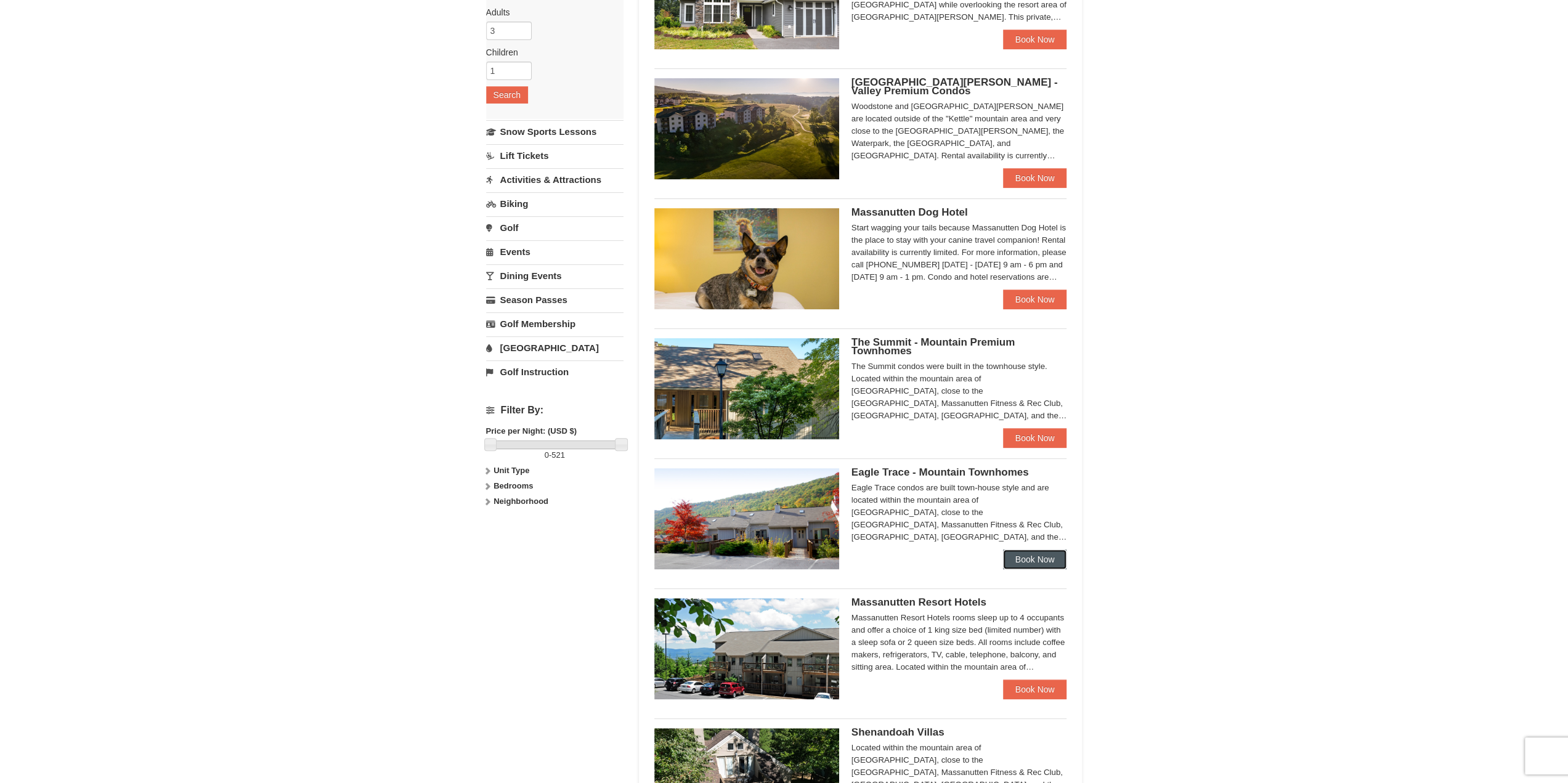
click at [1026, 553] on link "Book Now" at bounding box center [1035, 558] width 64 height 19
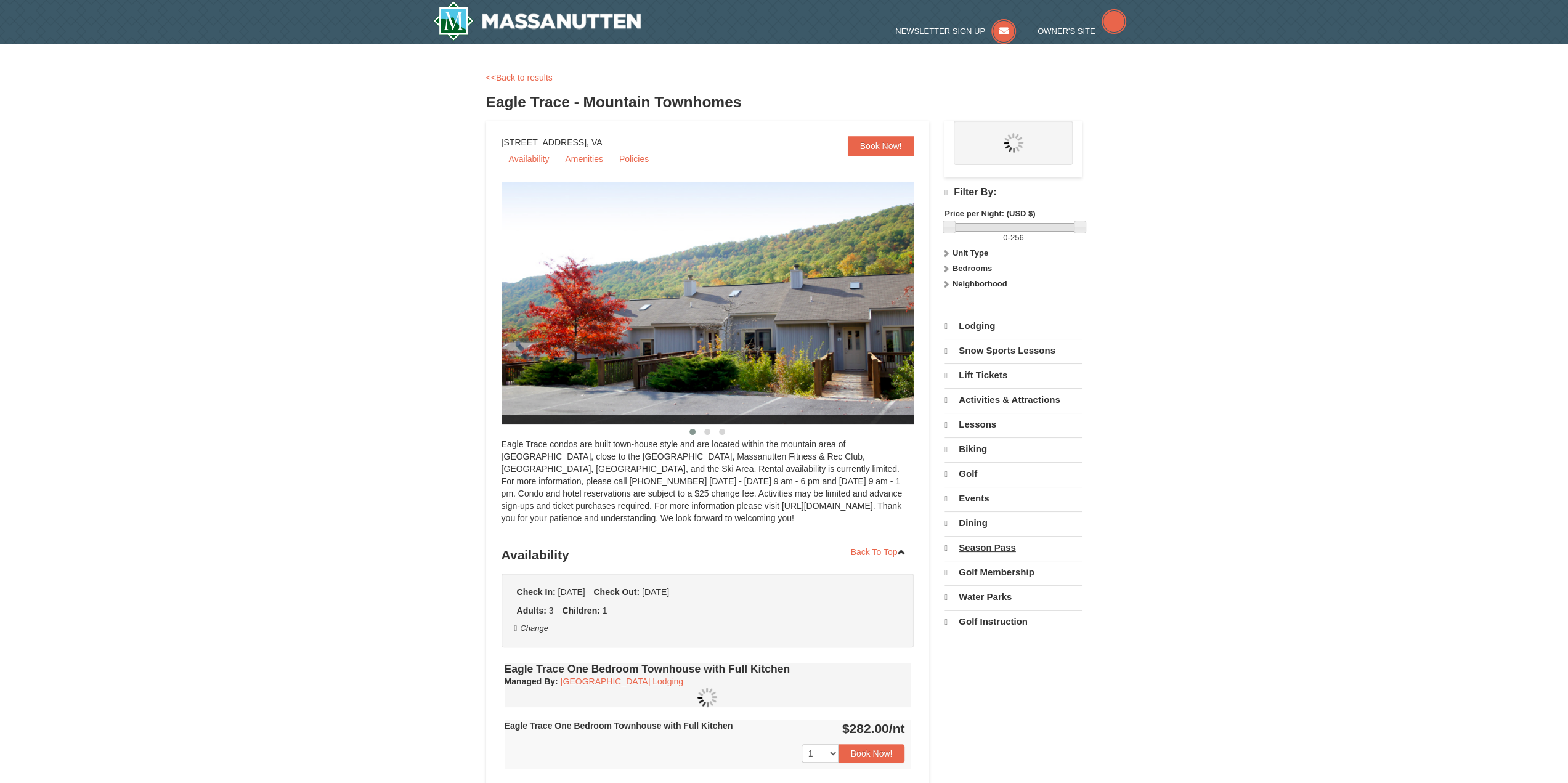
select select "9"
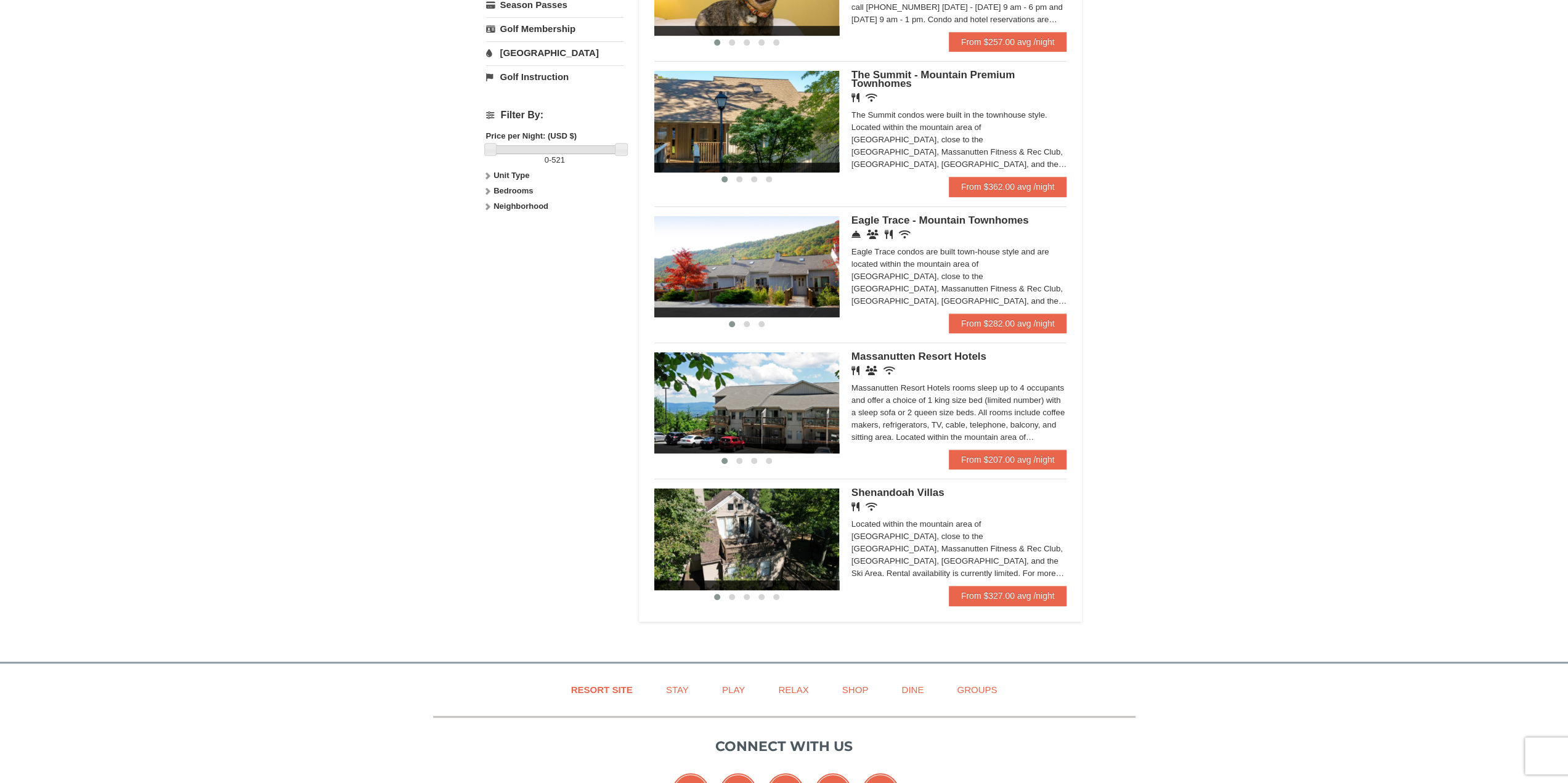
scroll to position [493, 0]
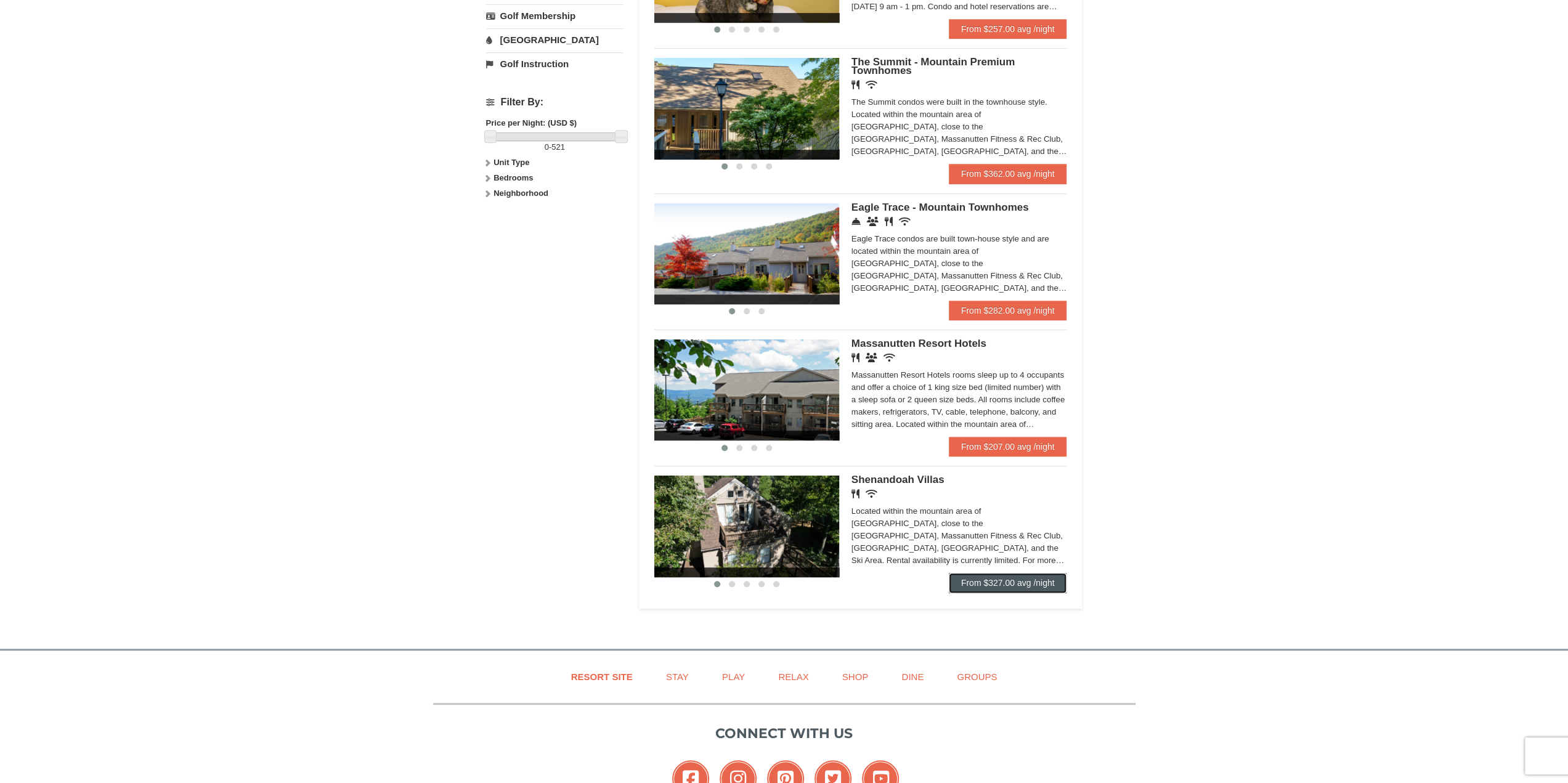
click at [1013, 585] on link "From $327.00 avg /night" at bounding box center [1008, 582] width 119 height 19
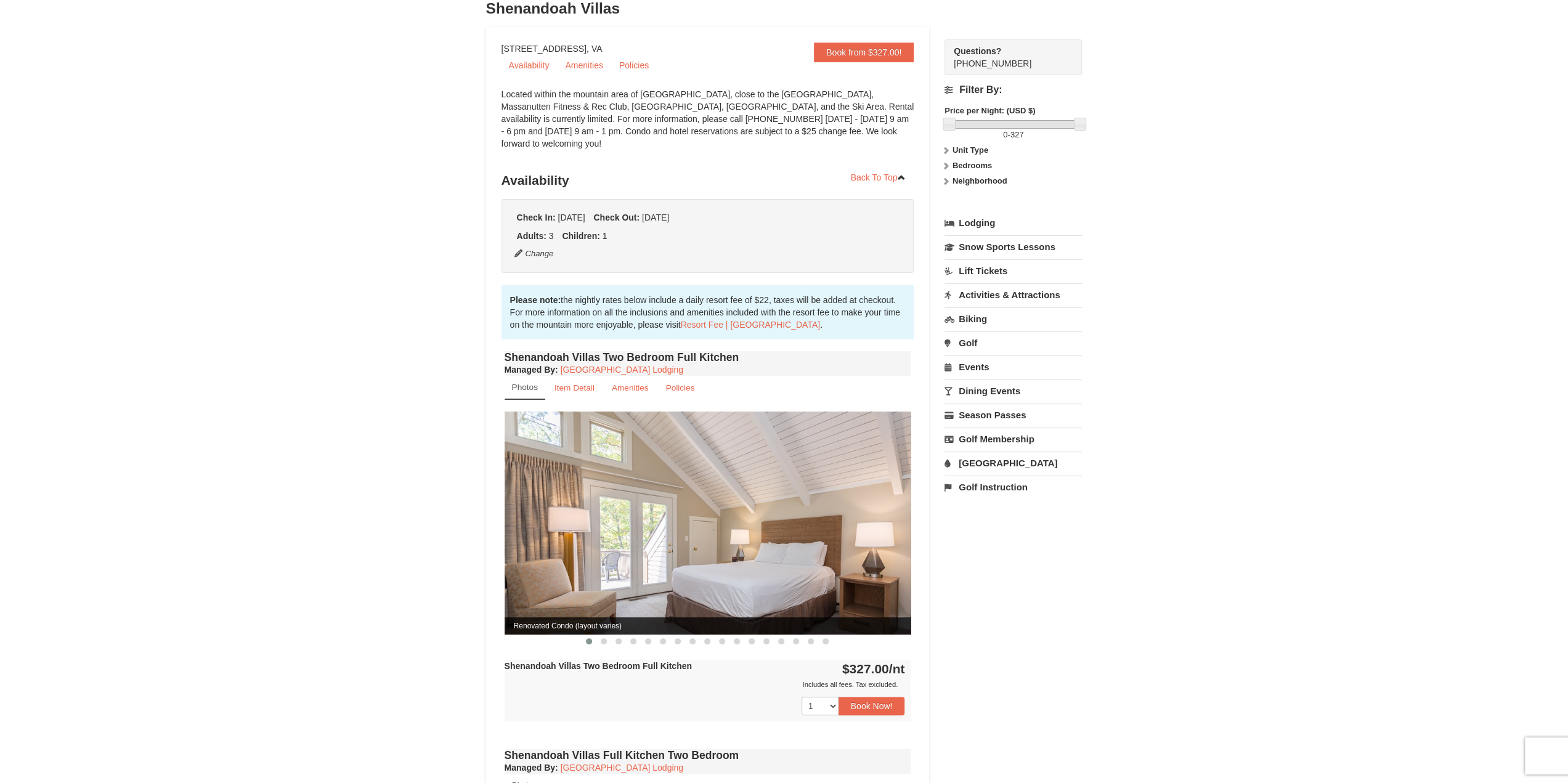
scroll to position [123, 0]
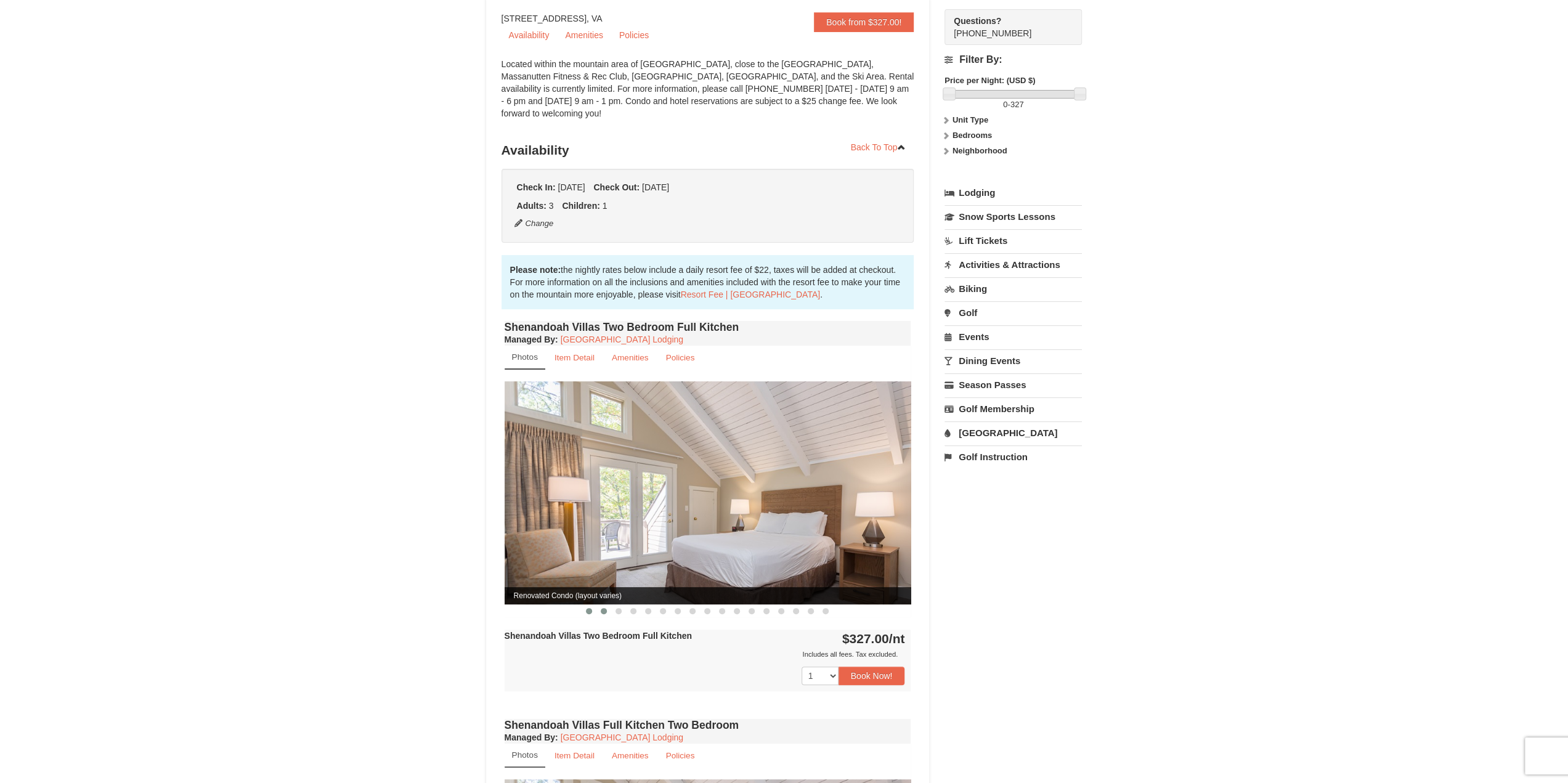
click at [601, 608] on span at bounding box center [603, 611] width 6 height 6
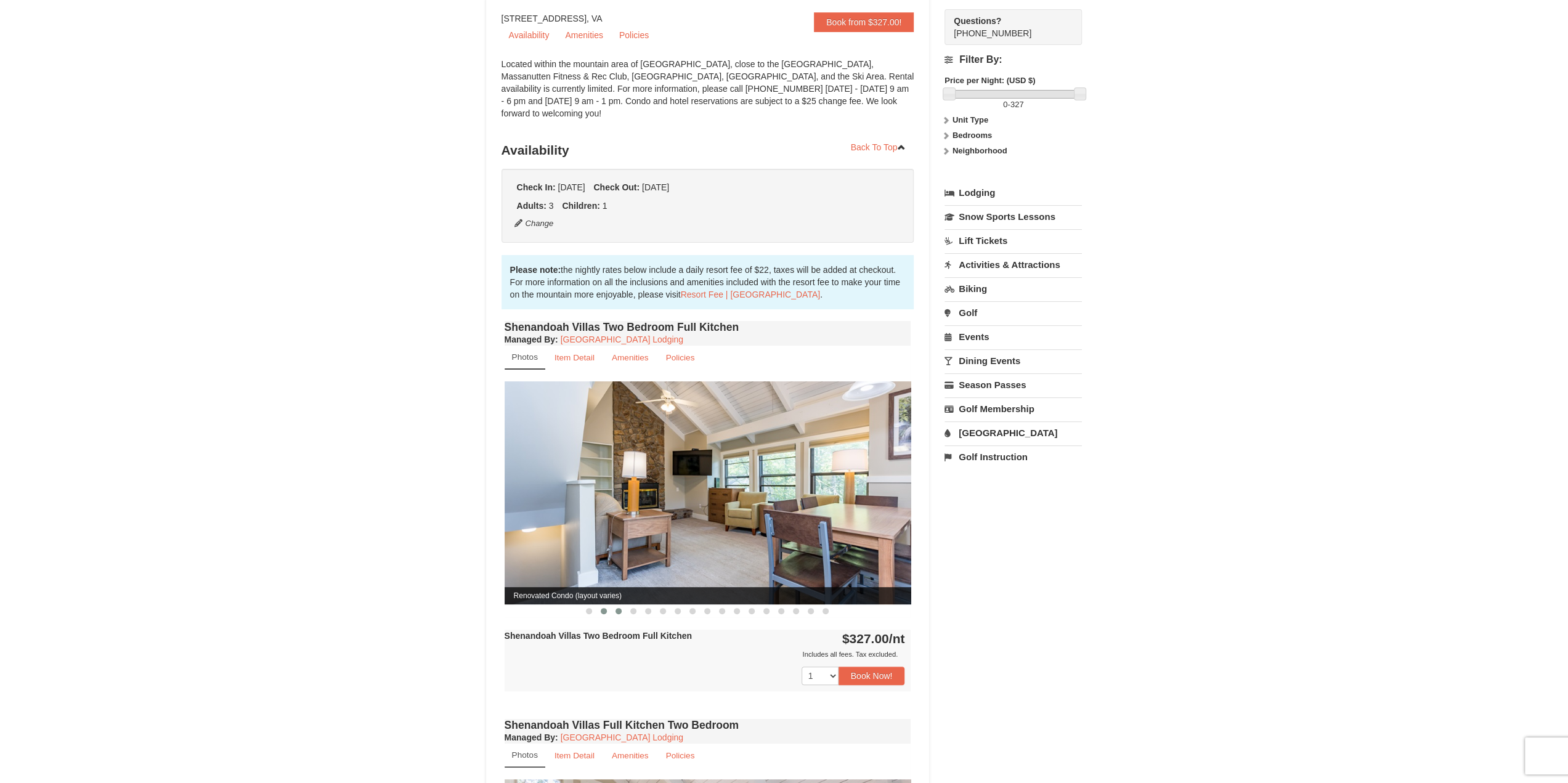
click at [618, 608] on span at bounding box center [618, 611] width 6 height 6
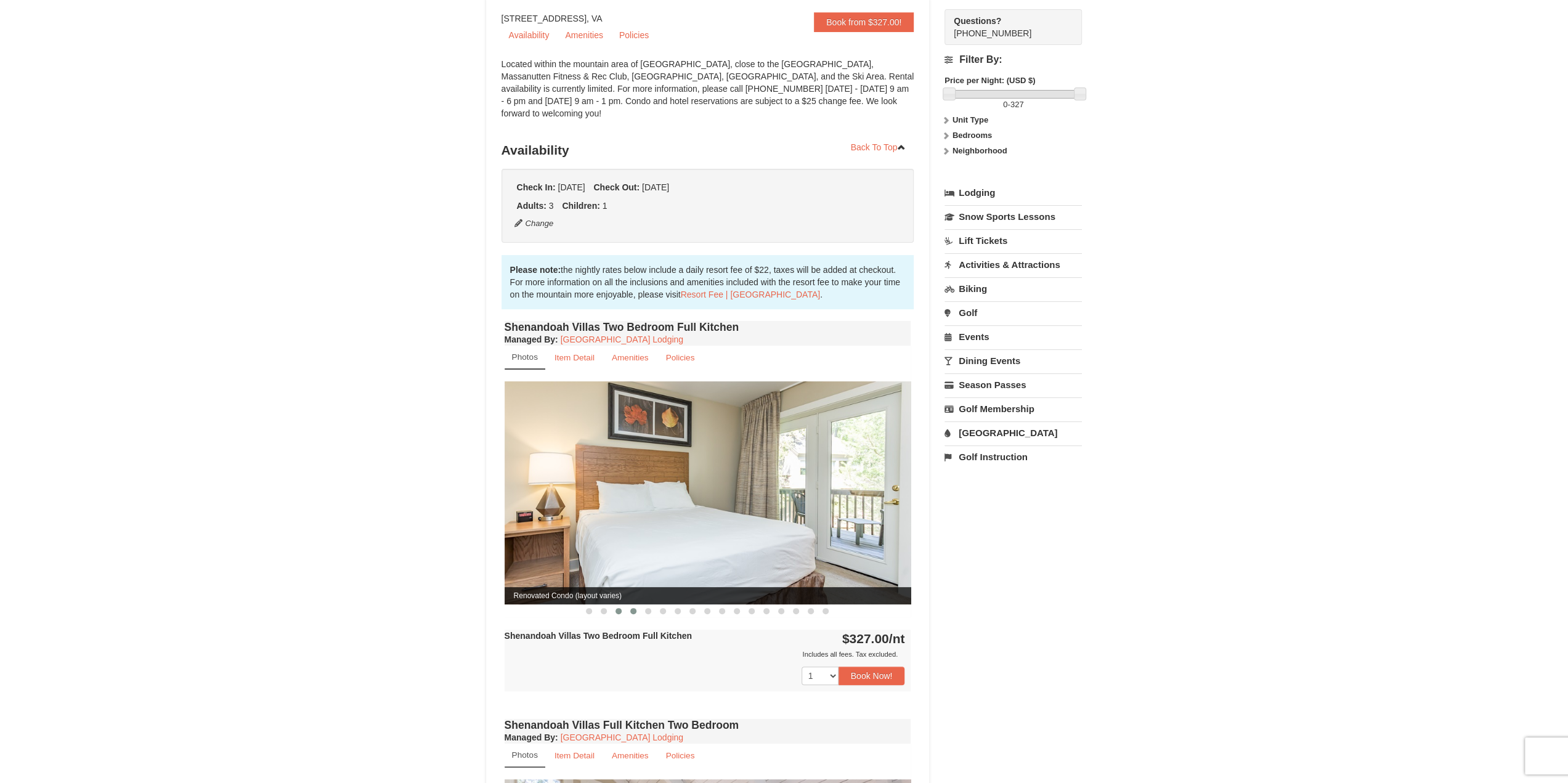
click at [638, 605] on button at bounding box center [633, 611] width 15 height 13
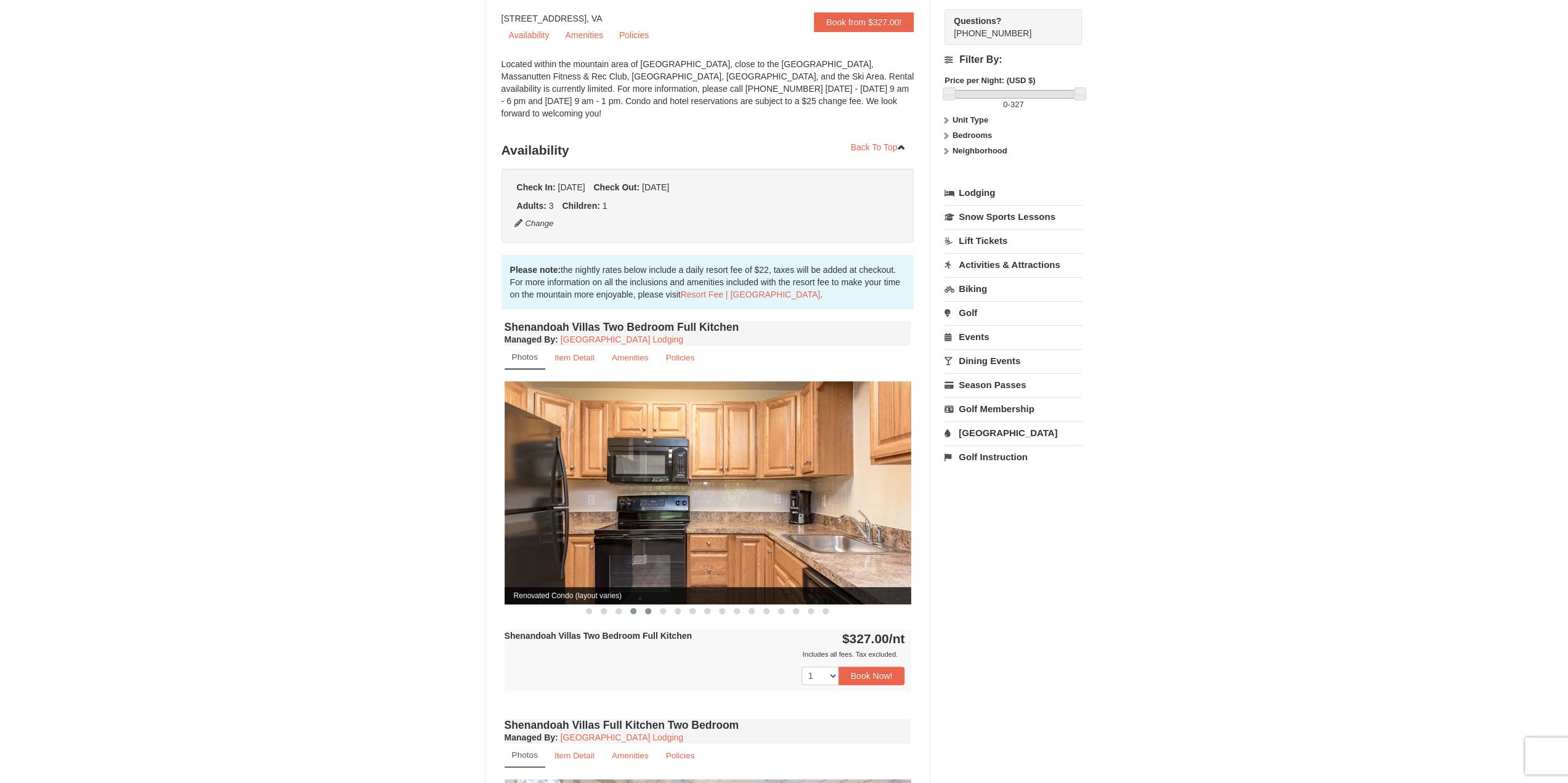
click at [649, 608] on span at bounding box center [648, 611] width 6 height 6
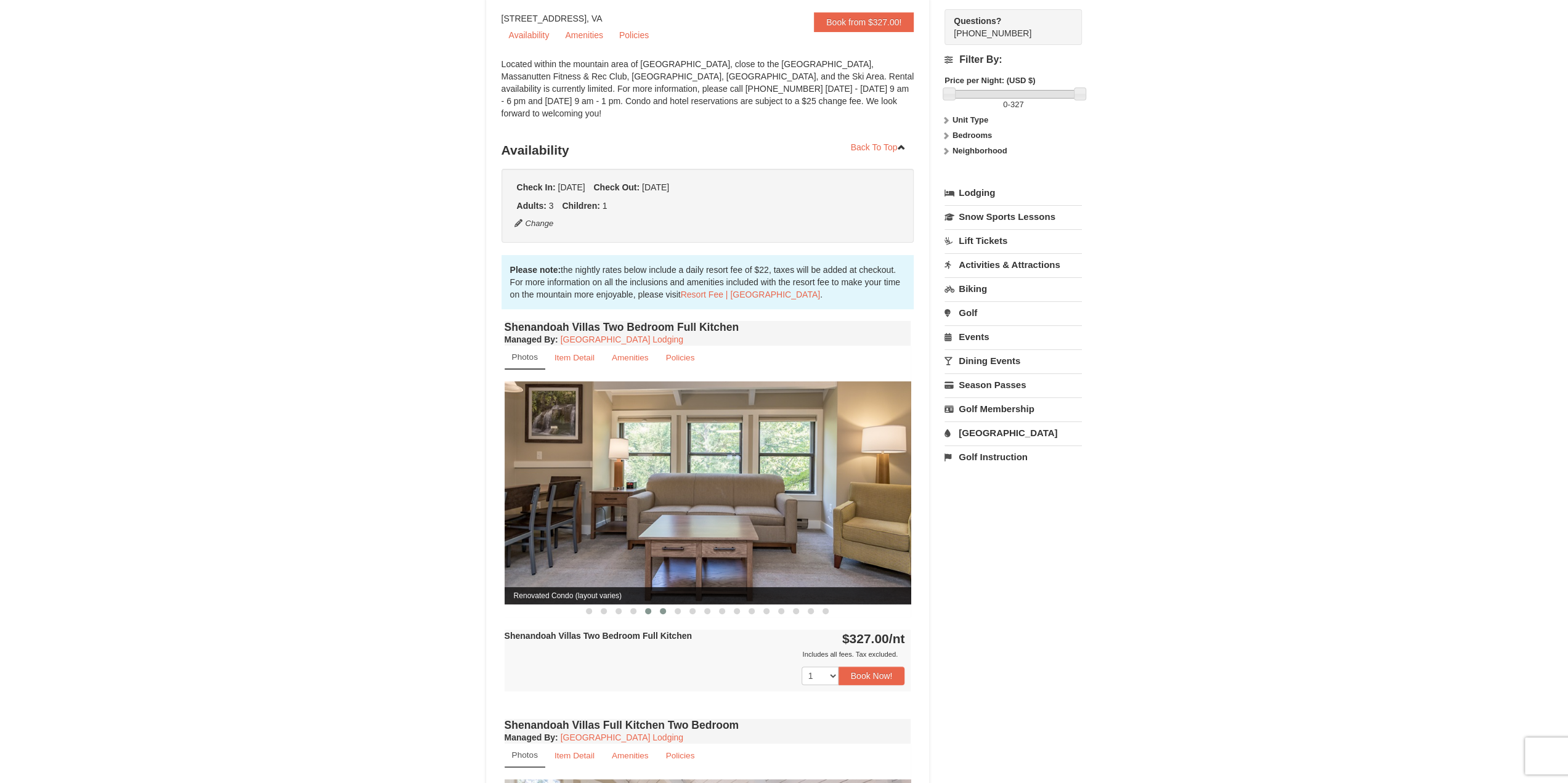
click at [665, 608] on span at bounding box center [662, 611] width 6 height 6
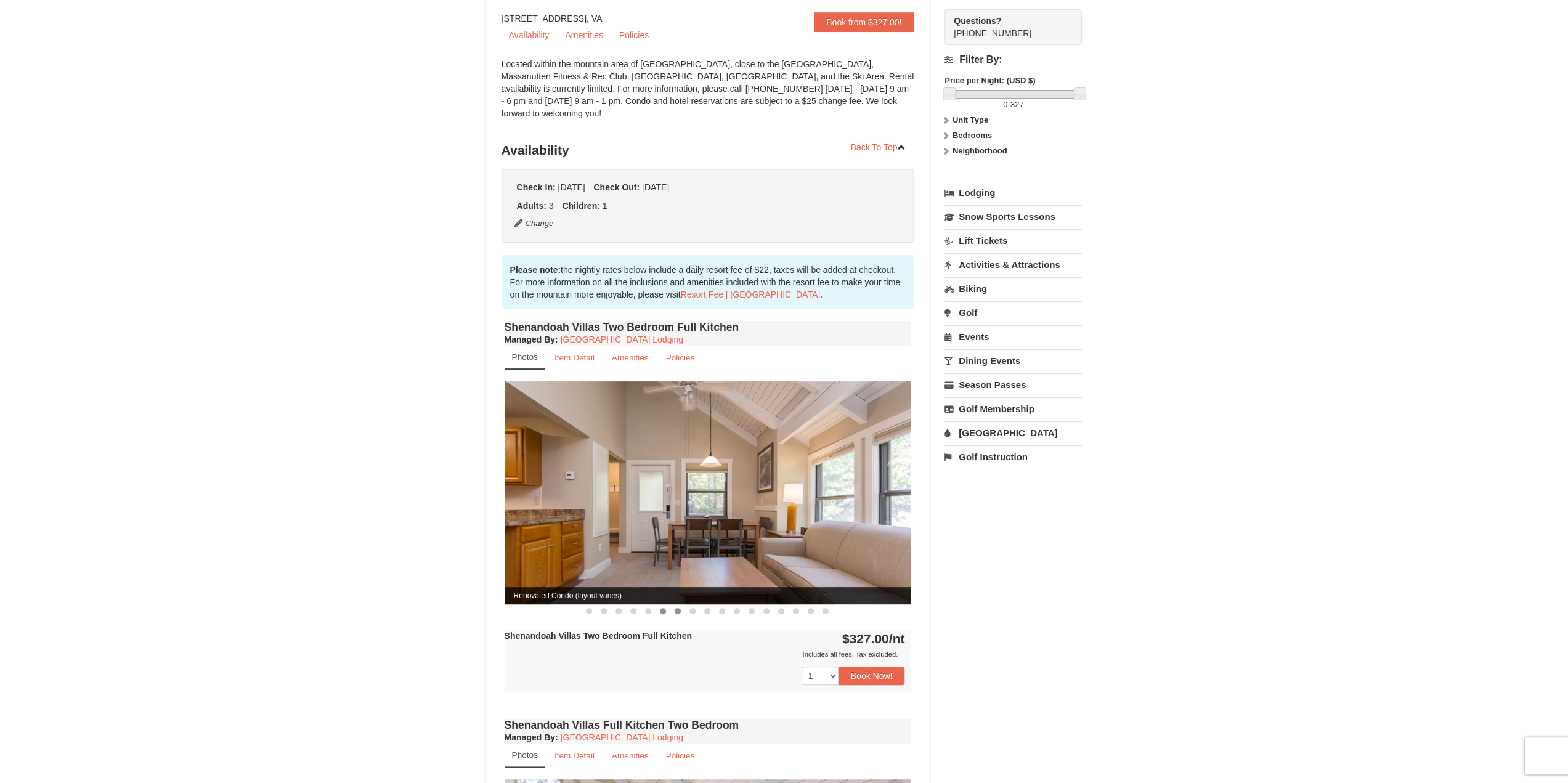
click at [681, 605] on button at bounding box center [678, 611] width 15 height 13
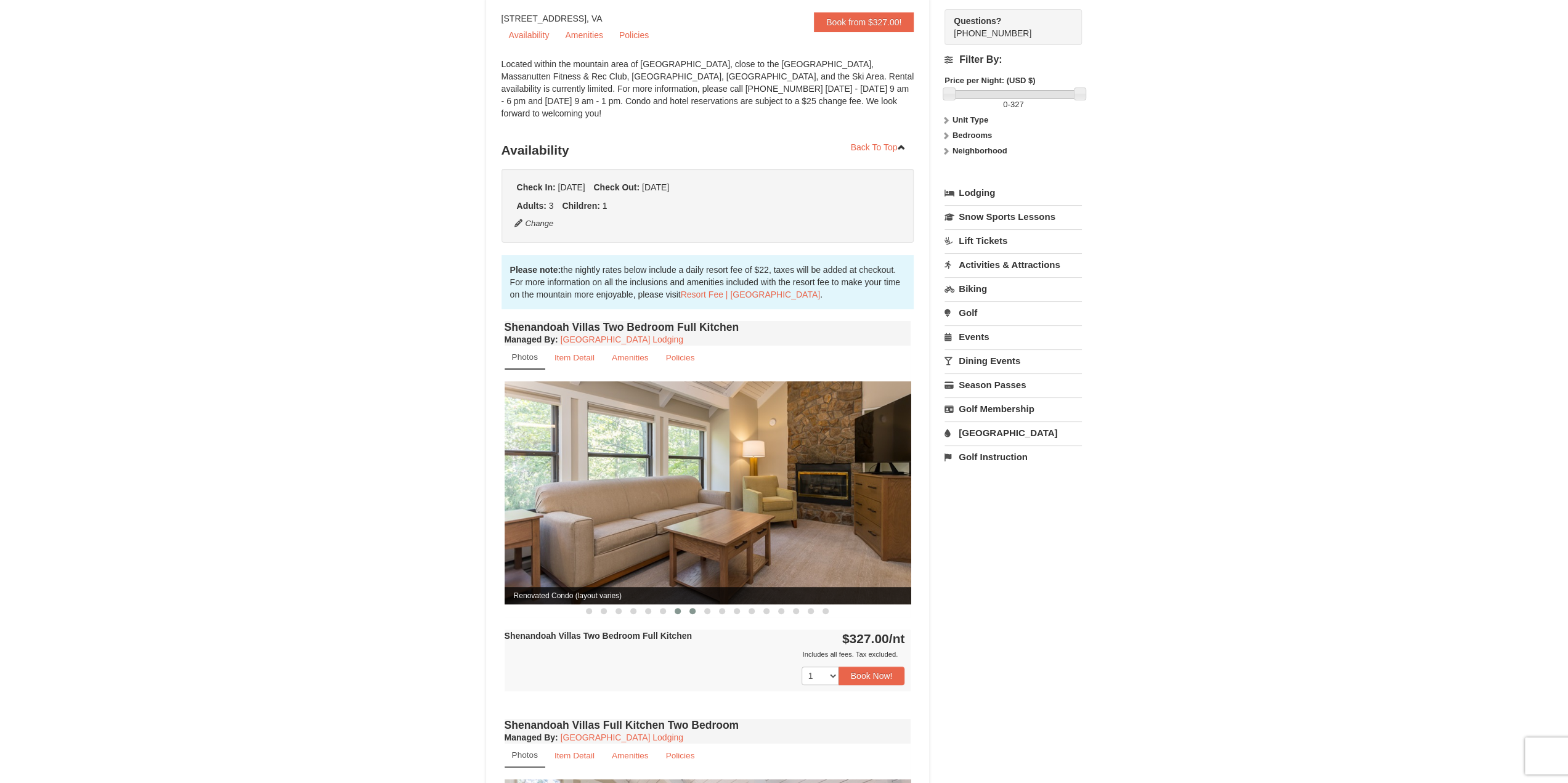
click at [697, 605] on button at bounding box center [692, 611] width 15 height 13
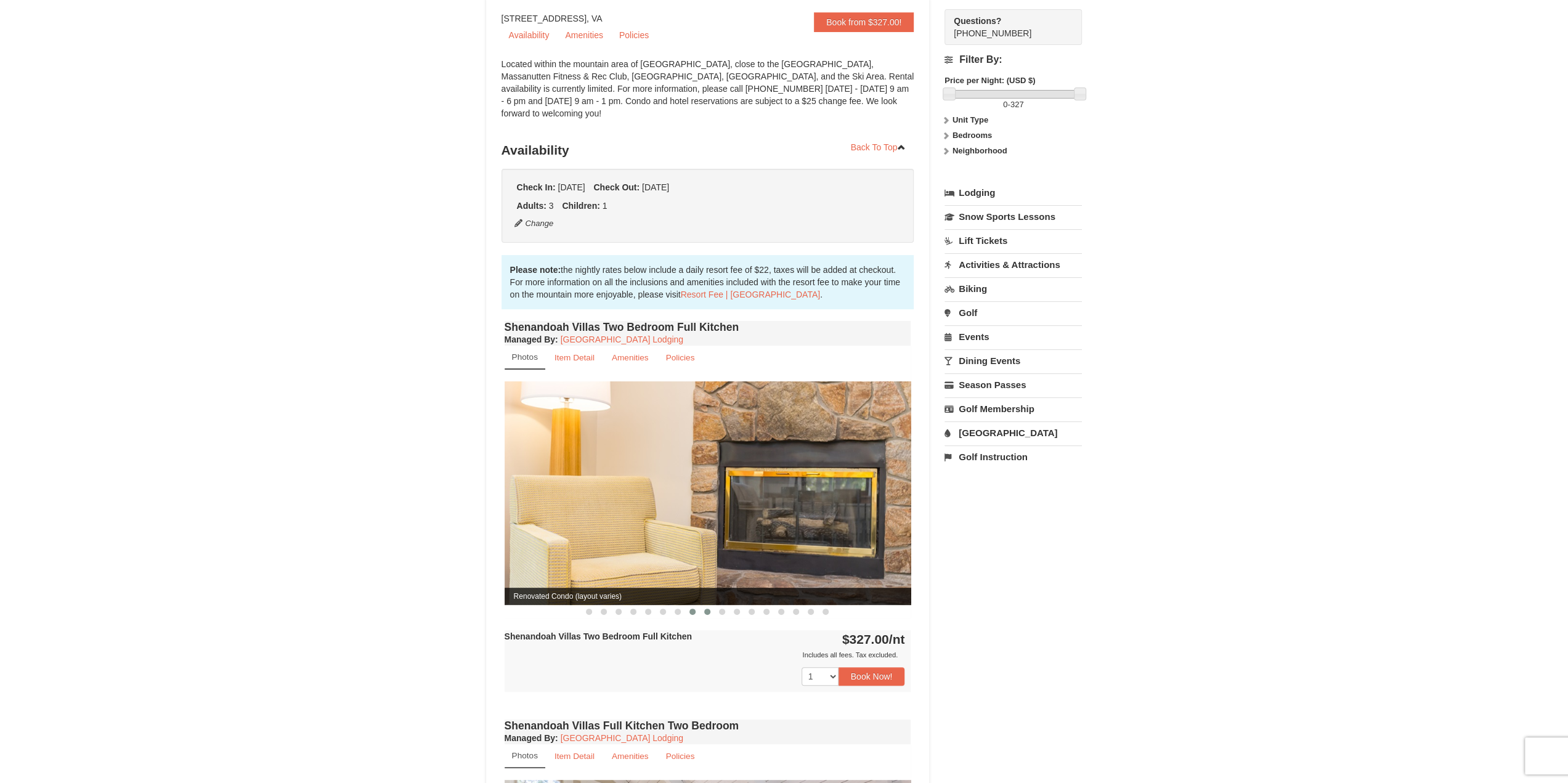
click at [710, 606] on button at bounding box center [707, 611] width 15 height 13
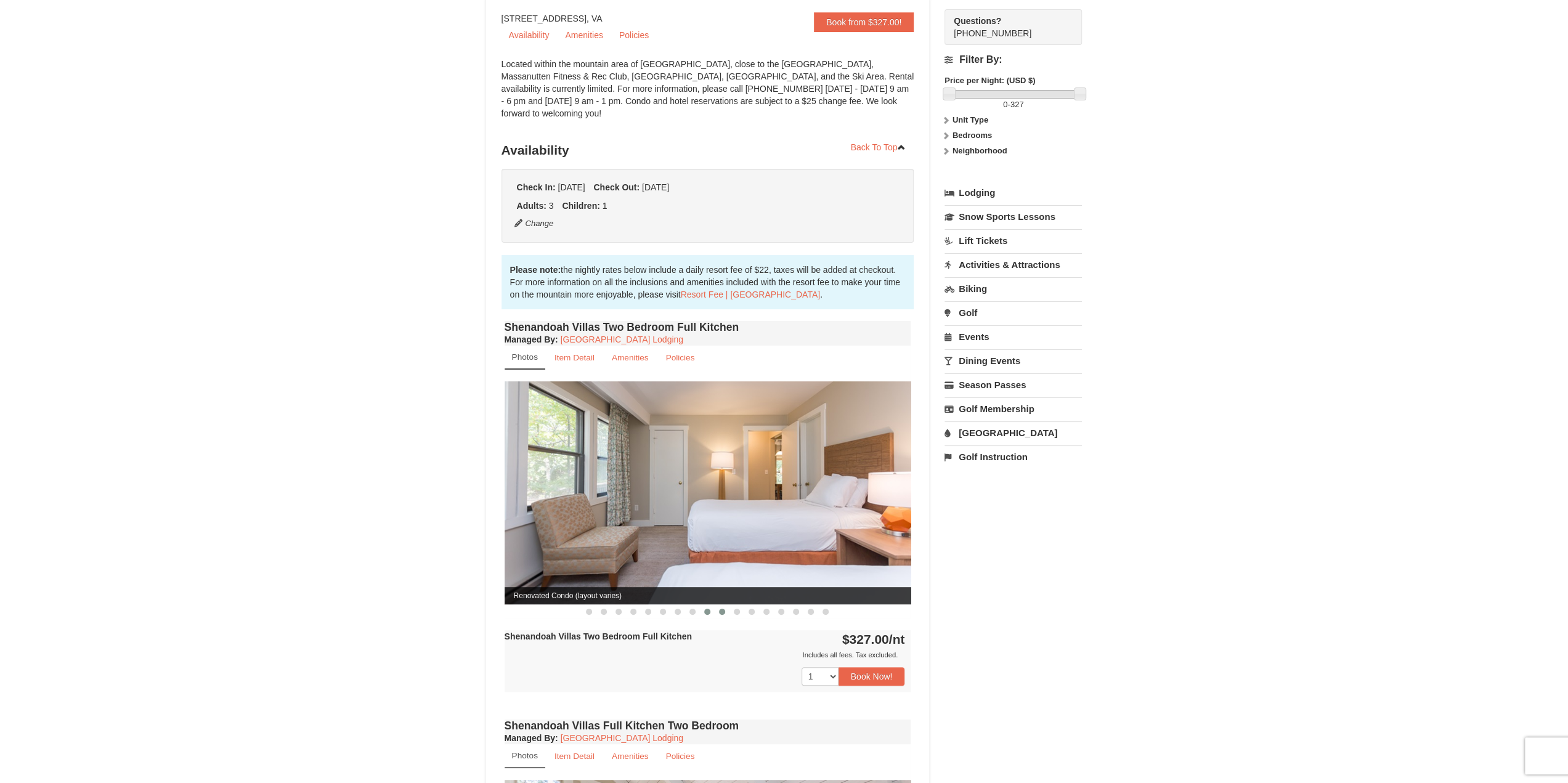
click at [722, 609] on span at bounding box center [722, 611] width 6 height 6
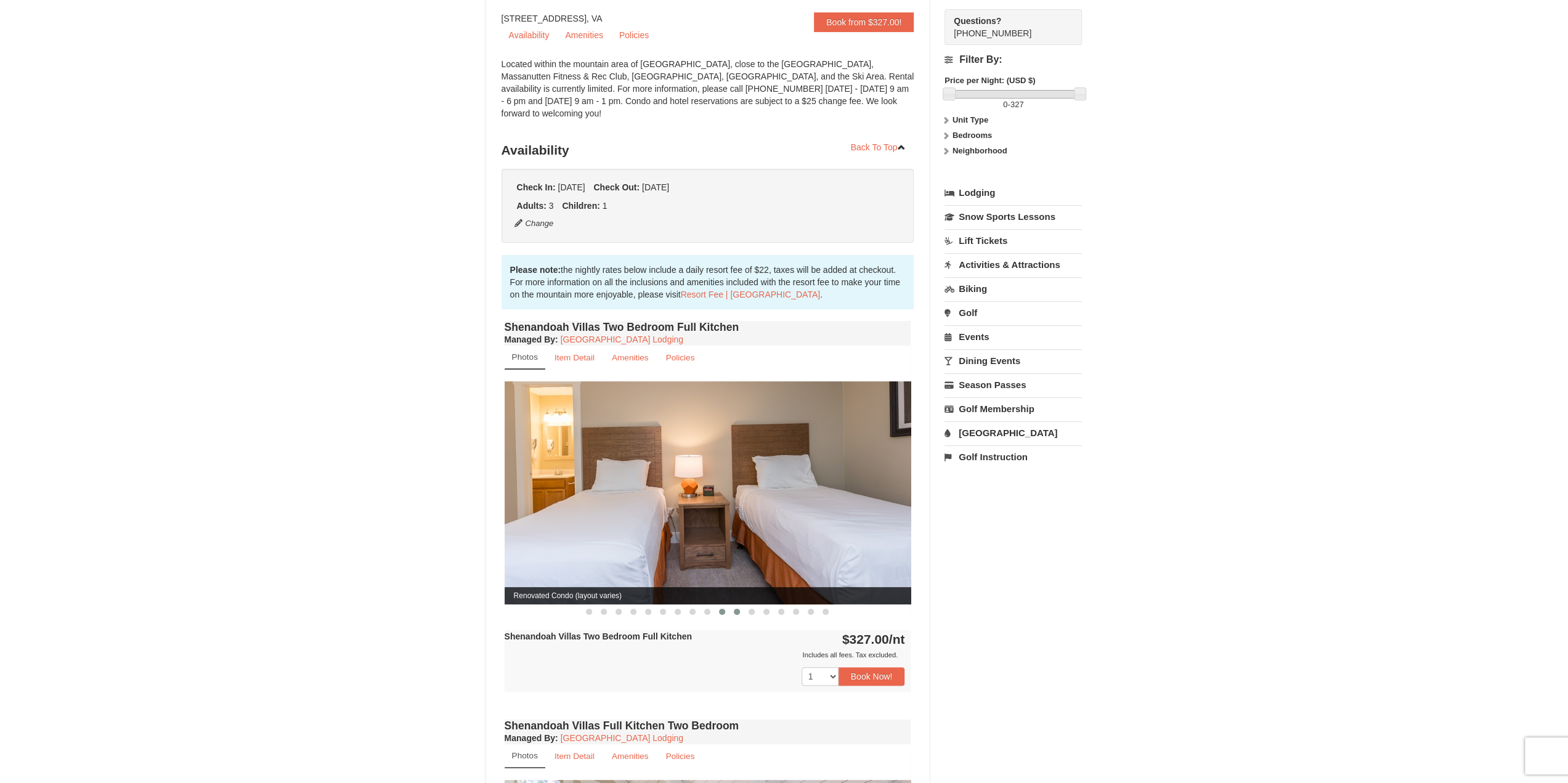
click at [736, 609] on span at bounding box center [736, 611] width 6 height 6
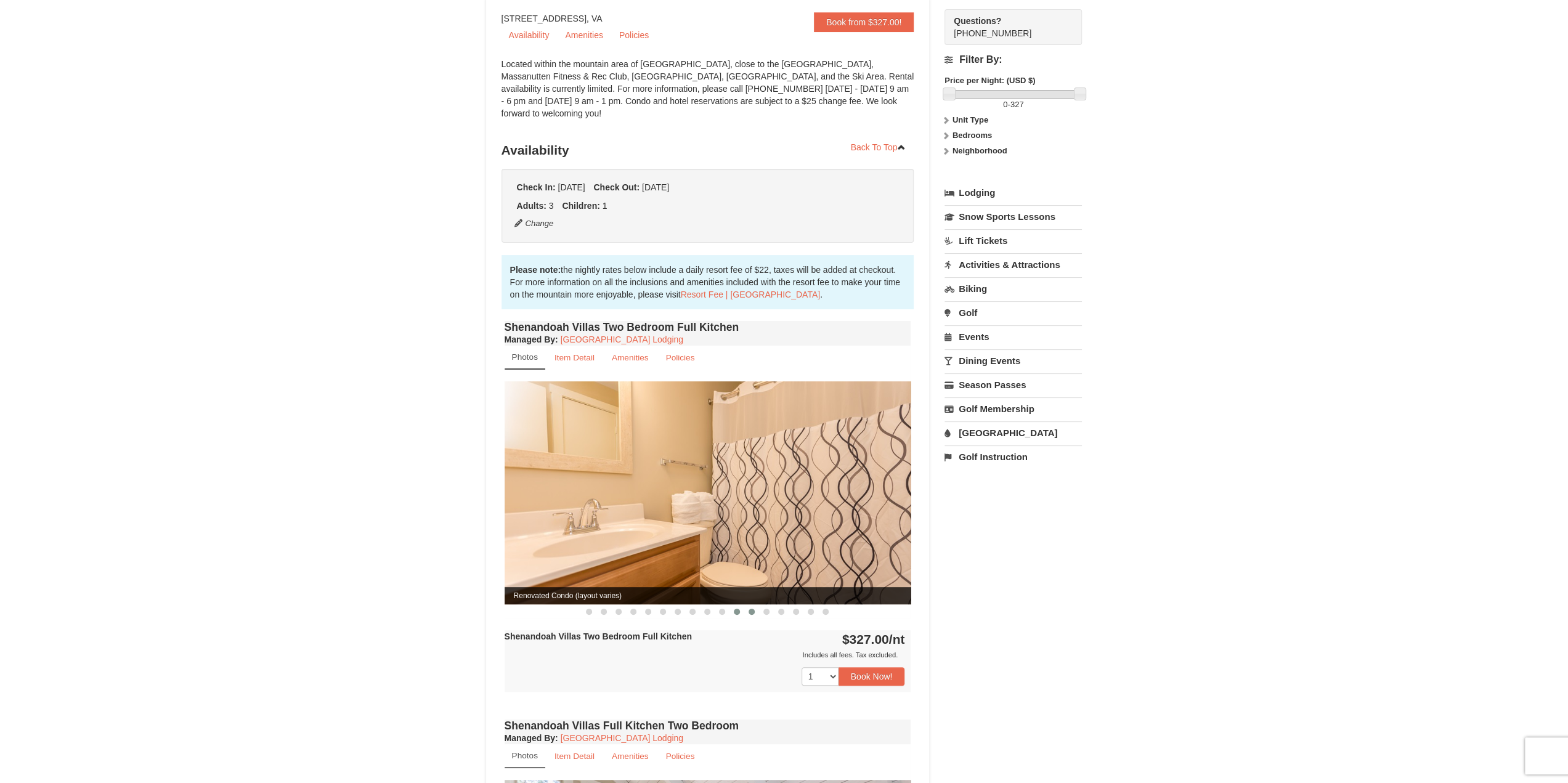
click at [756, 606] on button at bounding box center [752, 611] width 15 height 13
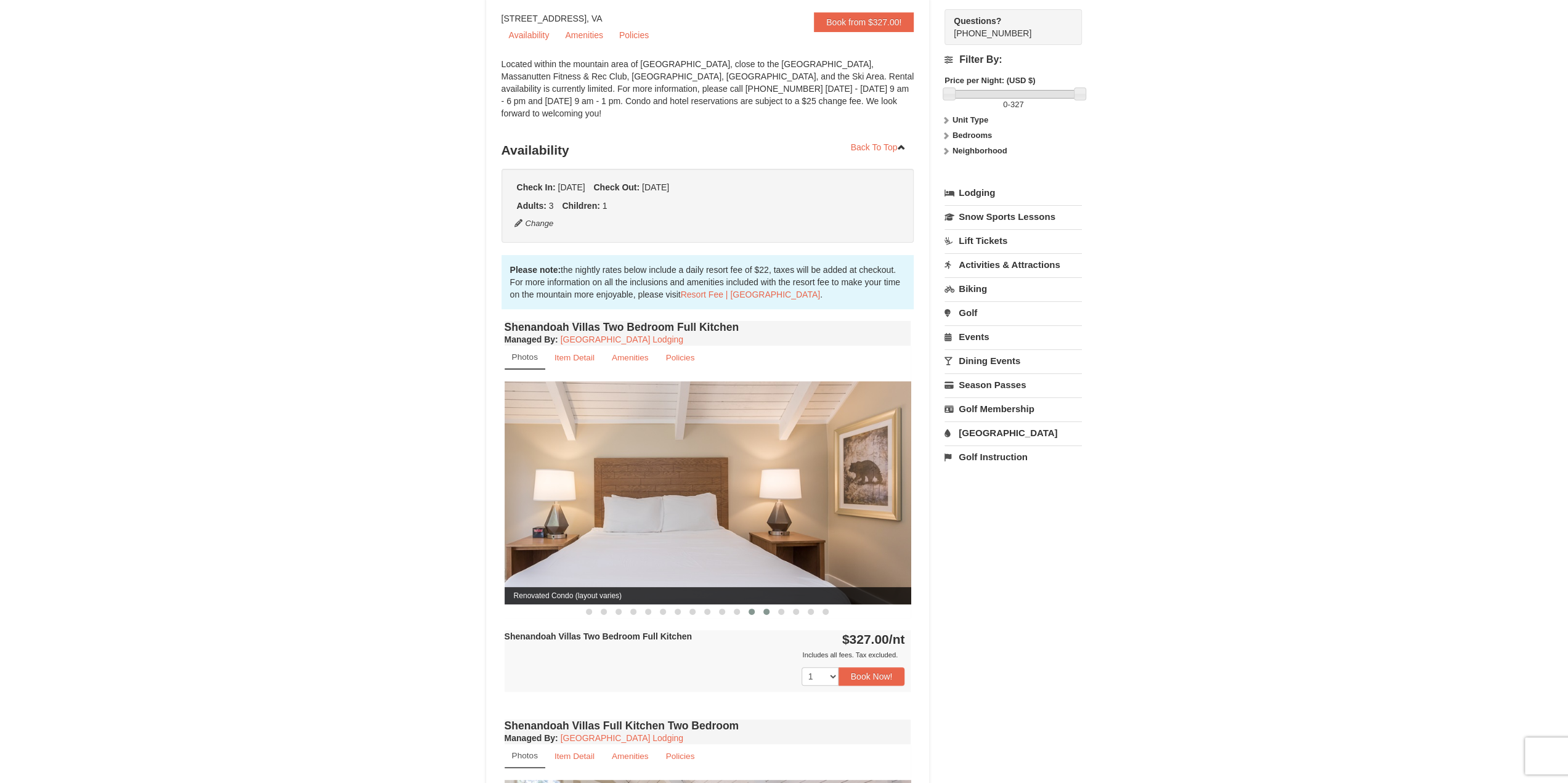
click at [772, 606] on button at bounding box center [766, 611] width 15 height 13
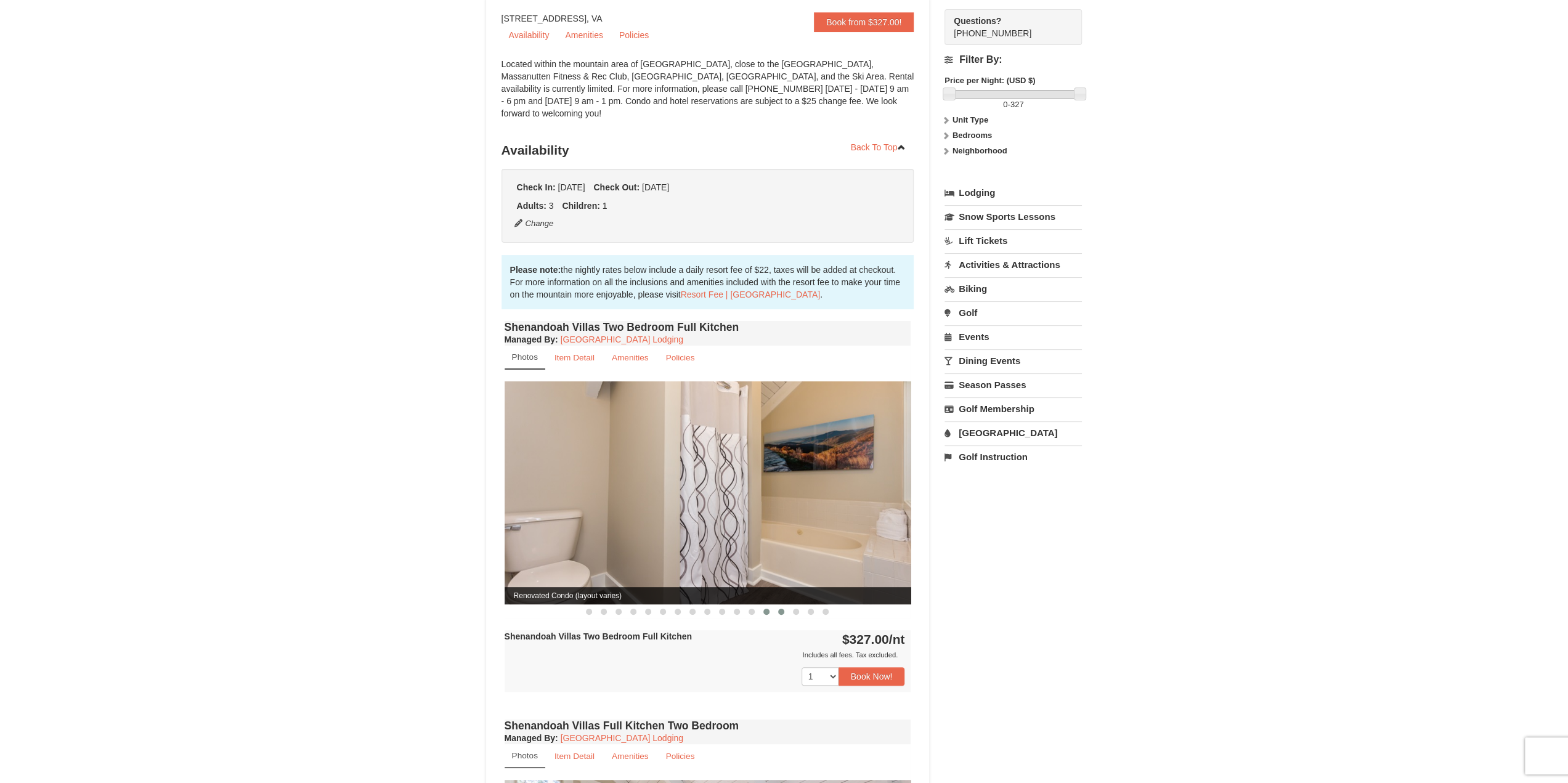
click at [781, 609] on span at bounding box center [781, 611] width 6 height 6
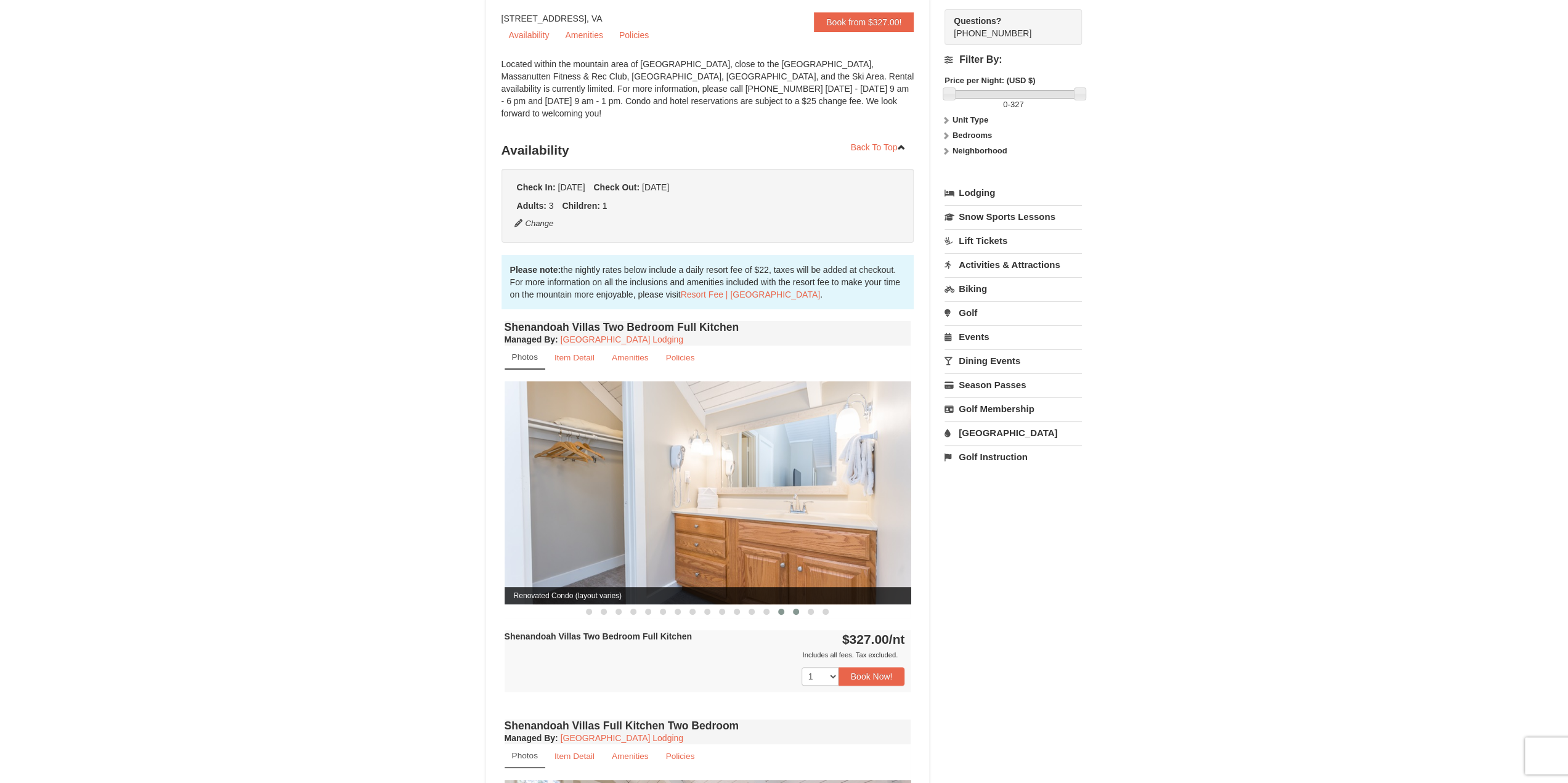
click at [793, 609] on span at bounding box center [796, 611] width 6 height 6
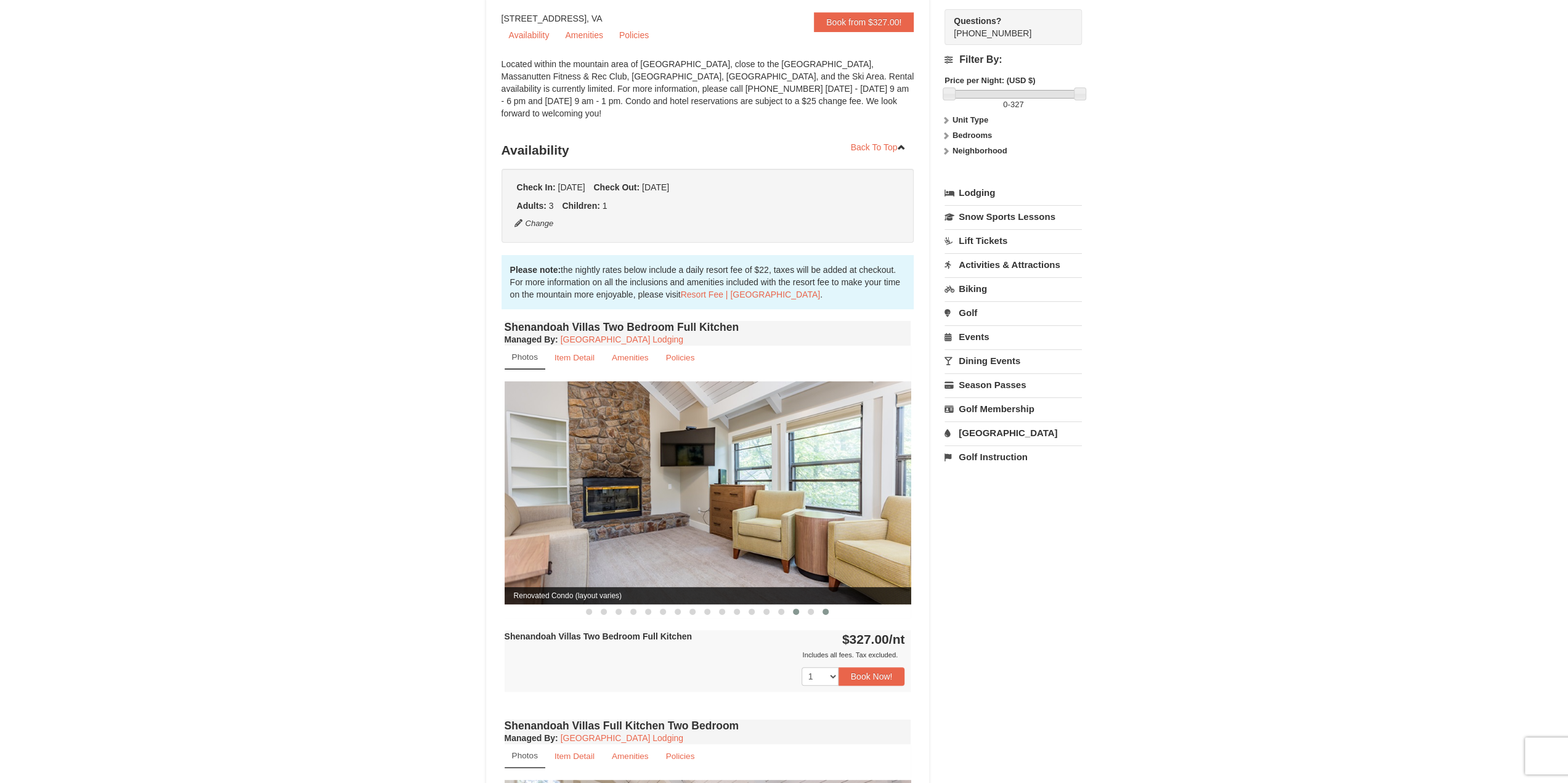
click at [821, 606] on button at bounding box center [826, 611] width 15 height 13
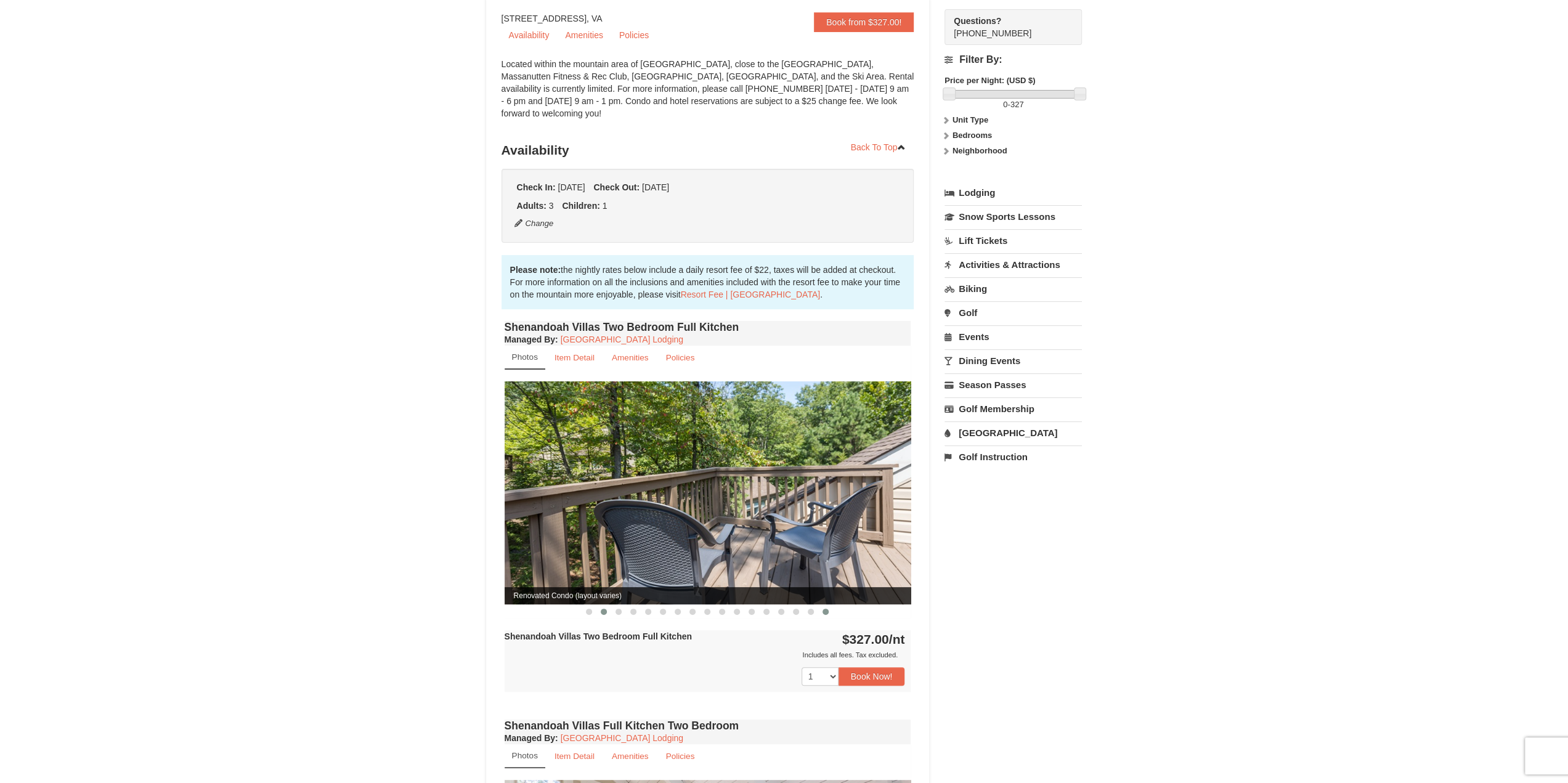
click at [596, 606] on button at bounding box center [604, 611] width 15 height 13
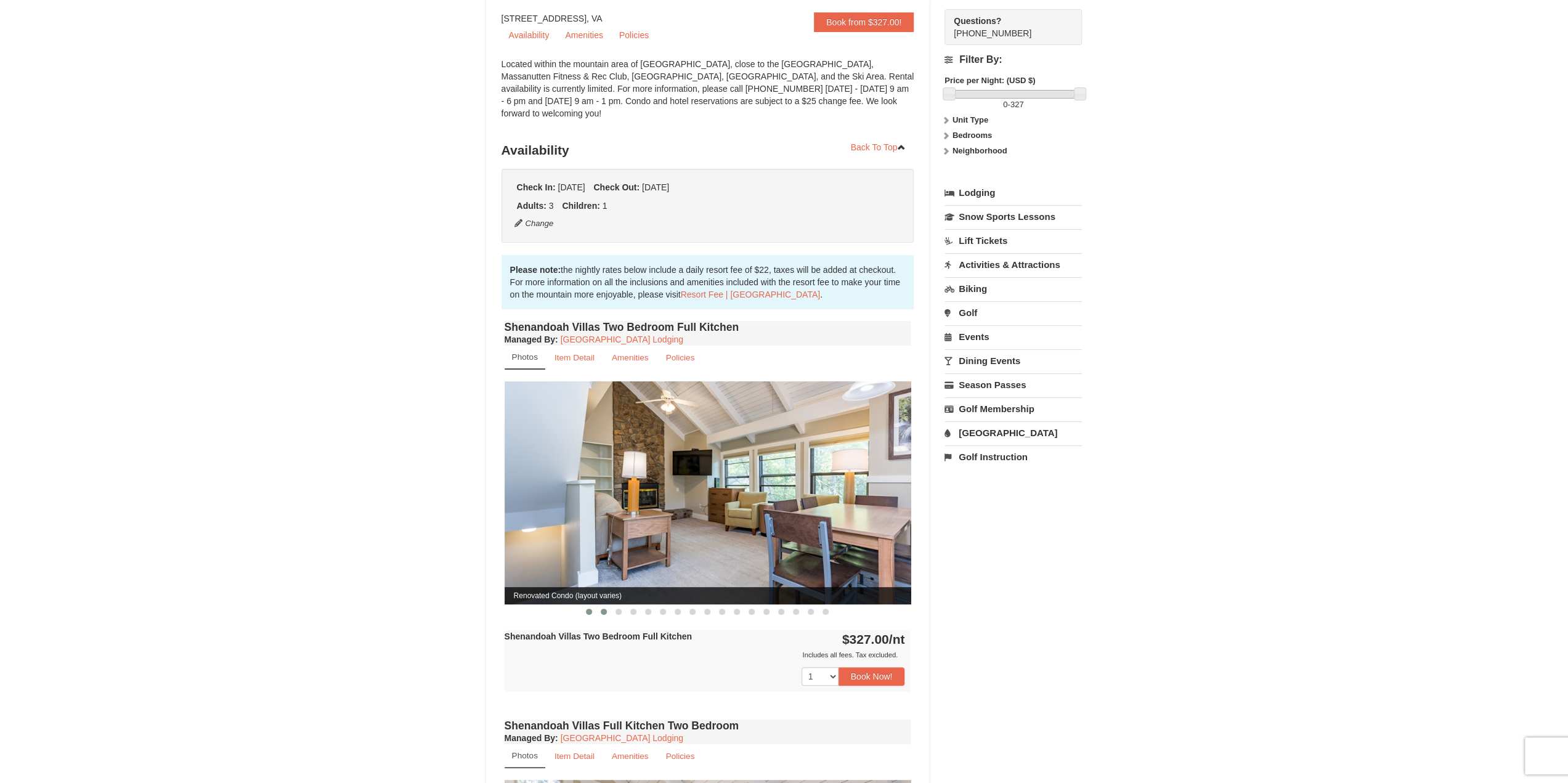
click at [587, 609] on span at bounding box center [589, 611] width 6 height 6
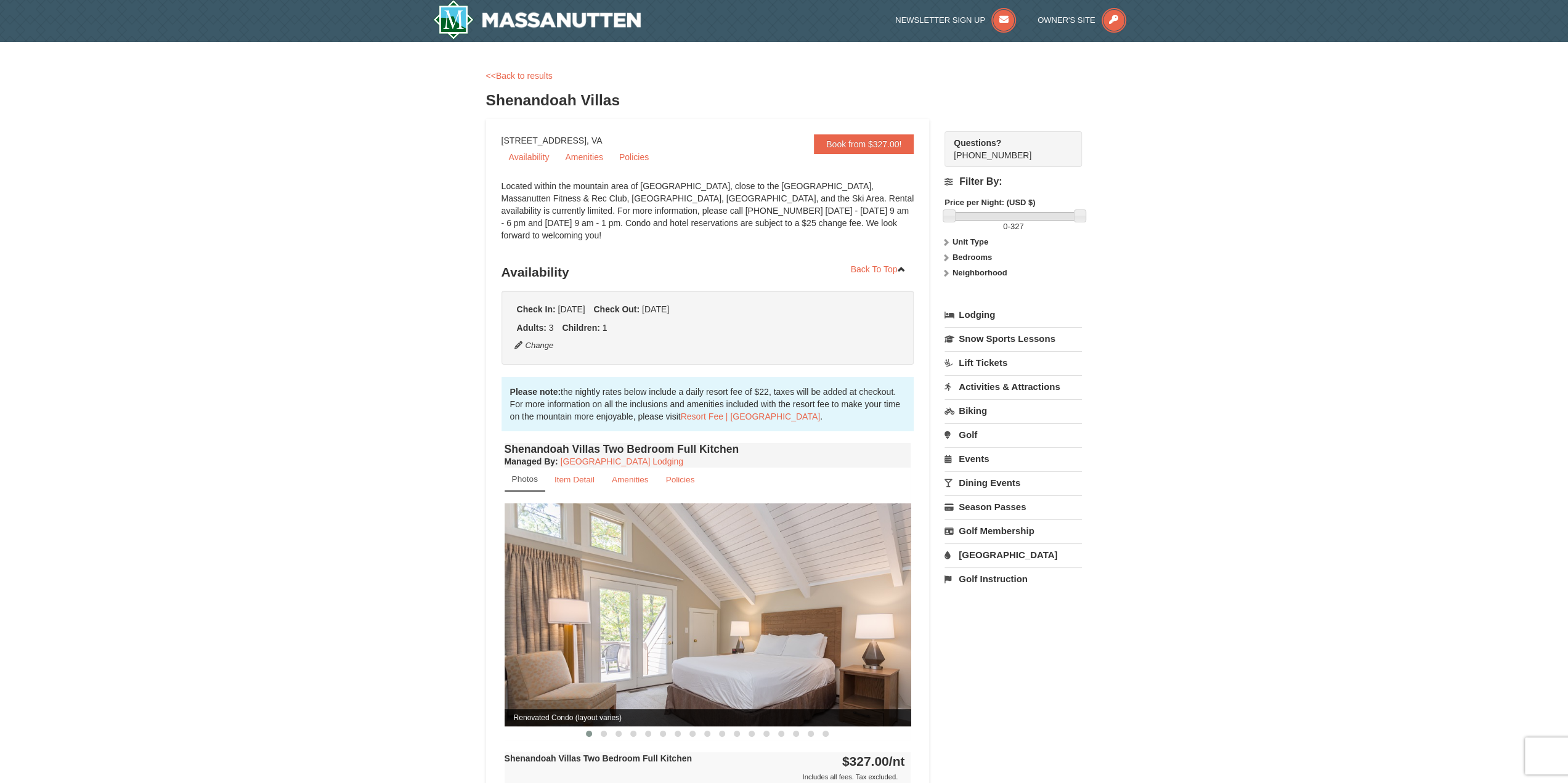
scroll to position [0, 0]
